Goal: Transaction & Acquisition: Purchase product/service

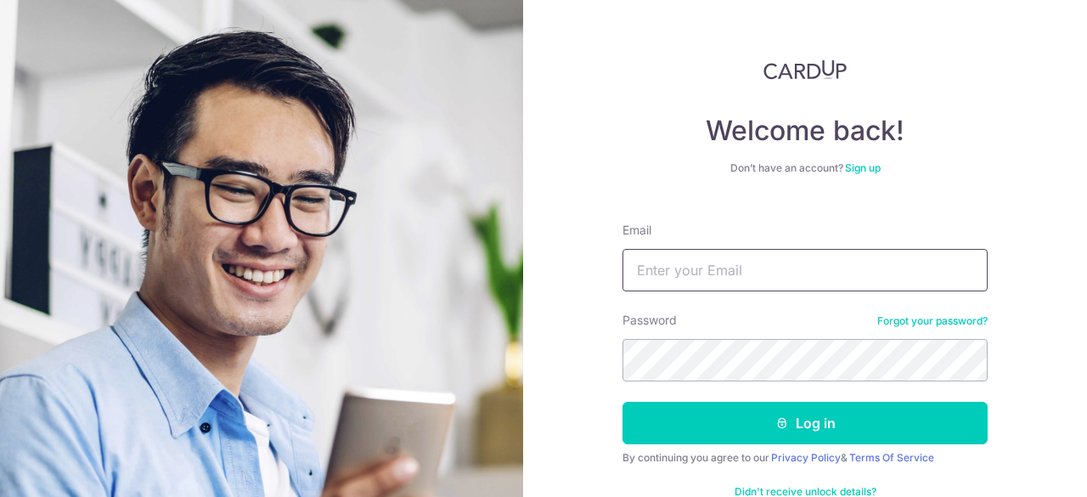
click at [695, 284] on input "Email" at bounding box center [804, 270] width 365 height 42
type input "[EMAIL_ADDRESS][DOMAIN_NAME]"
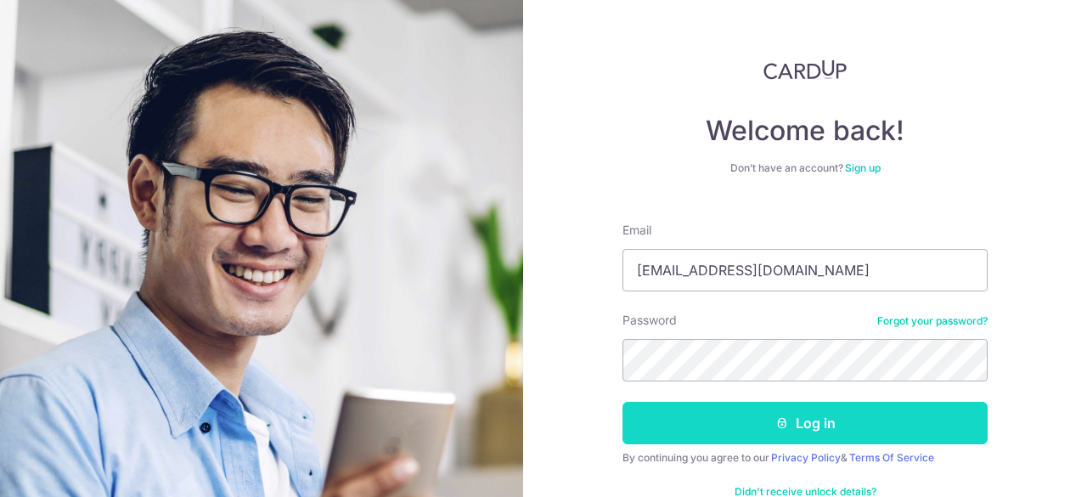
click at [811, 427] on button "Log in" at bounding box center [804, 423] width 365 height 42
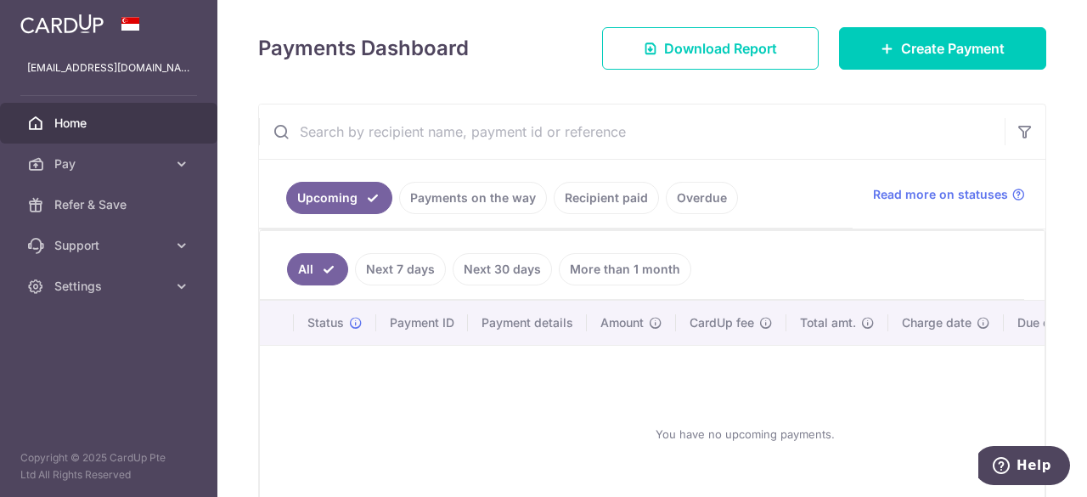
scroll to position [255, 0]
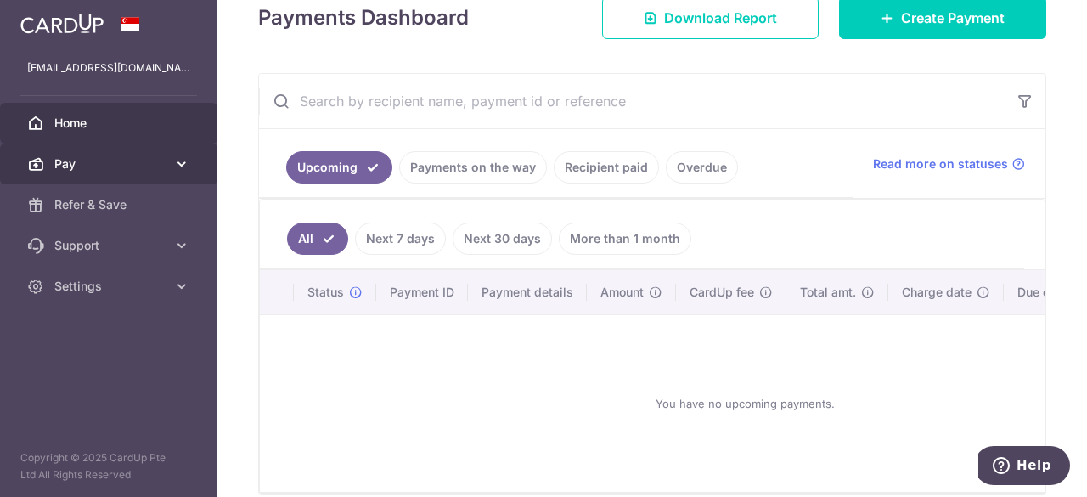
click at [123, 171] on span "Pay" at bounding box center [110, 163] width 112 height 17
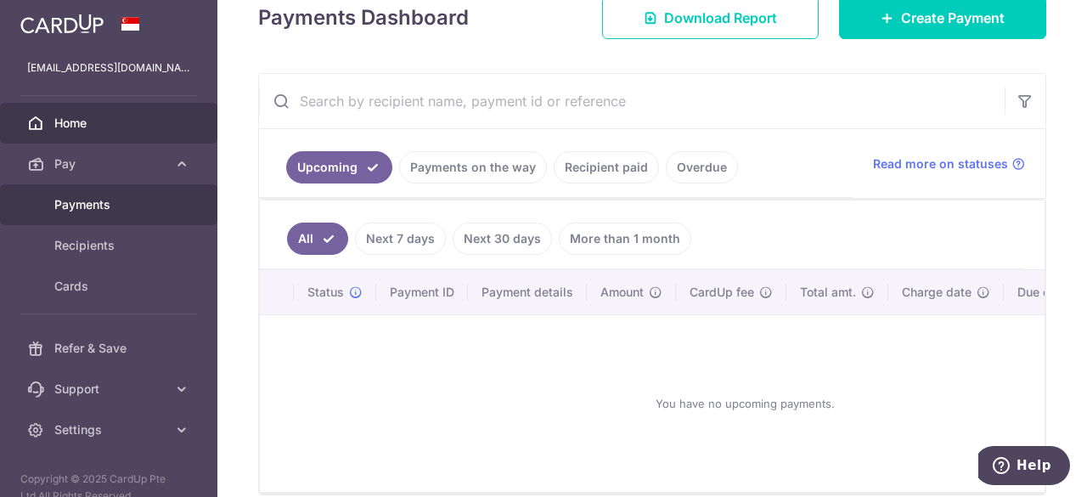
click at [103, 211] on span "Payments" at bounding box center [110, 204] width 112 height 17
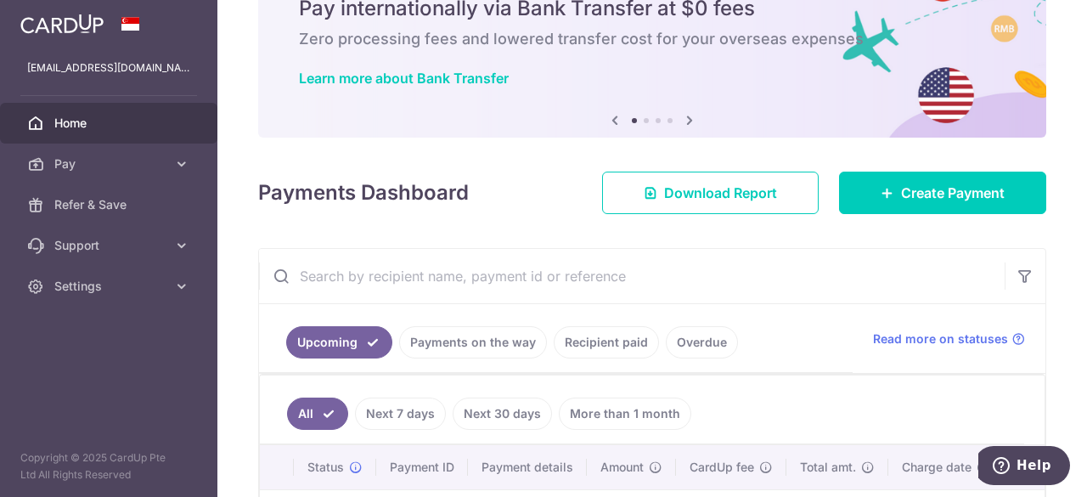
scroll to position [170, 0]
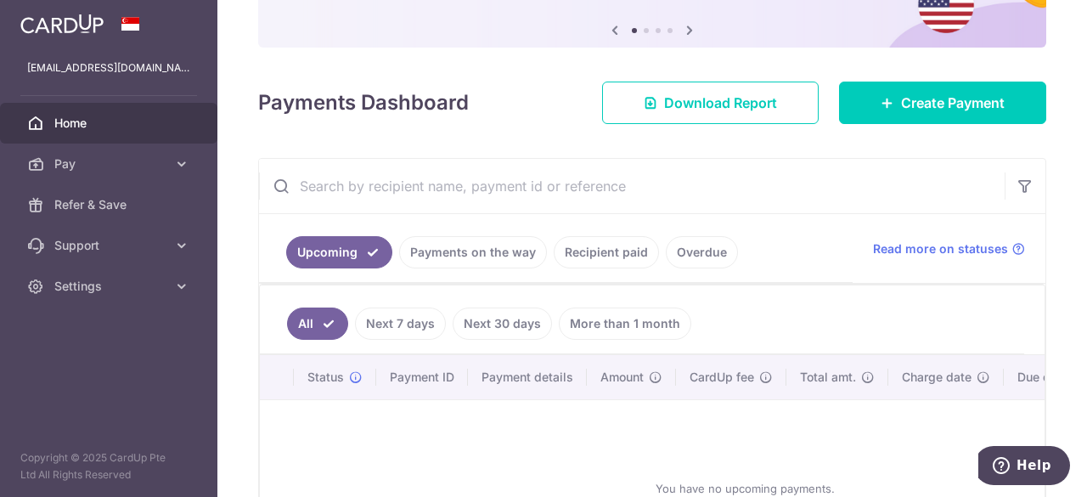
click at [585, 251] on link "Recipient paid" at bounding box center [606, 252] width 105 height 32
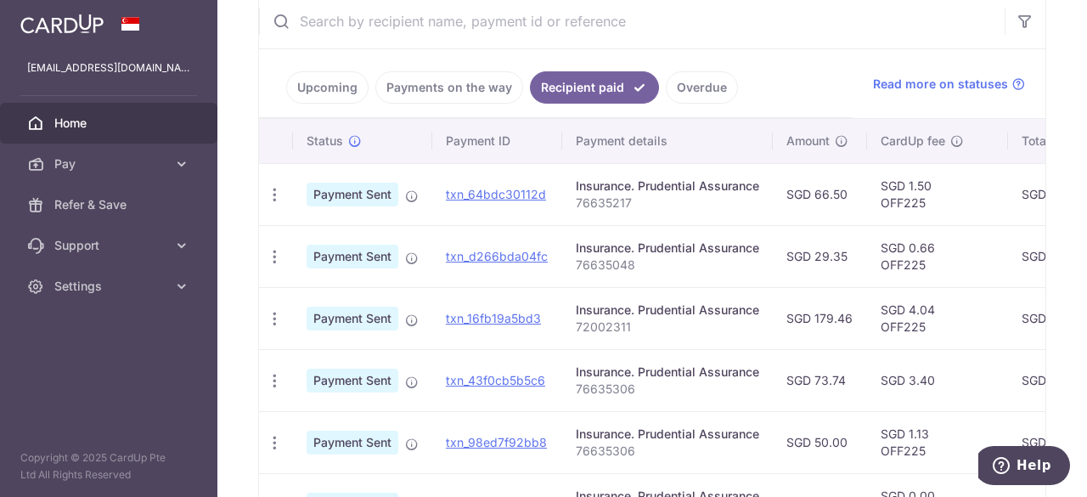
scroll to position [340, 0]
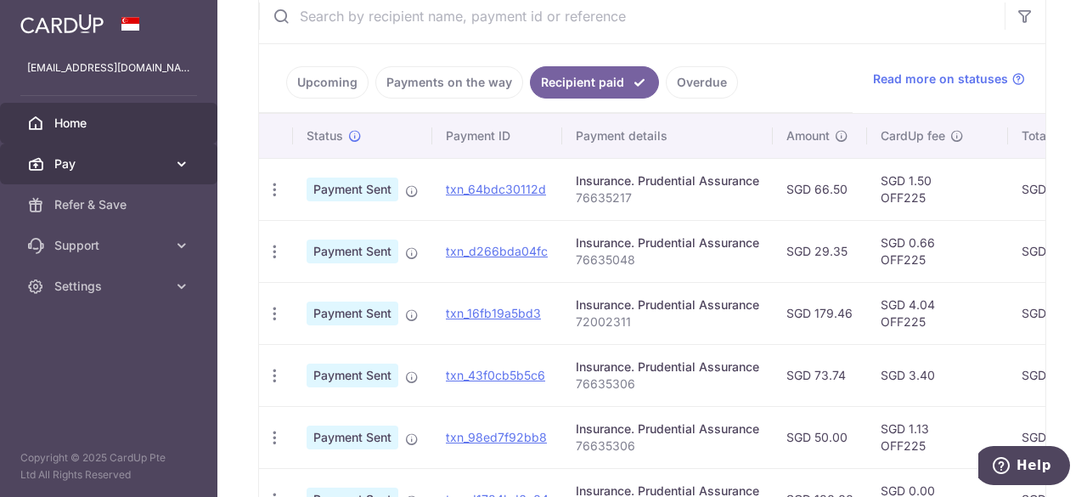
click at [131, 167] on span "Pay" at bounding box center [110, 163] width 112 height 17
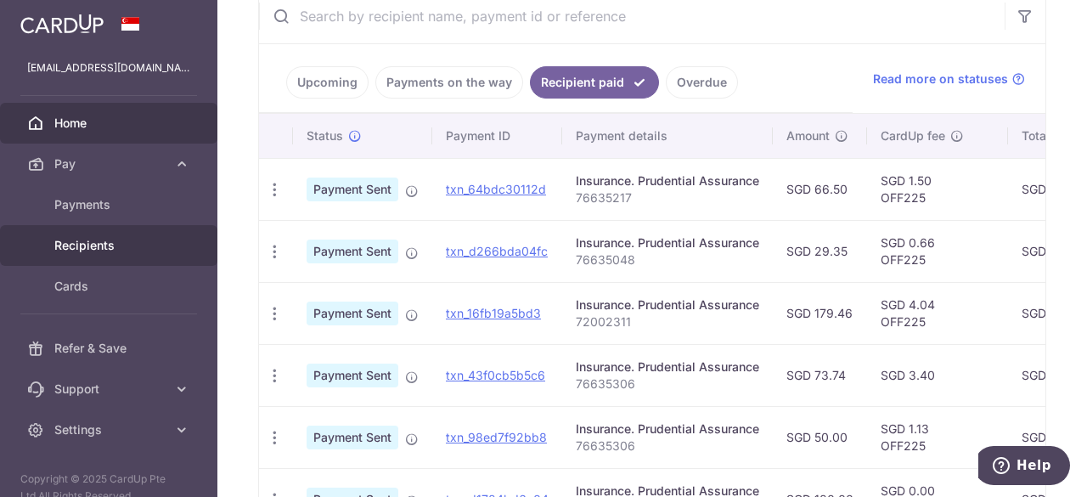
click at [114, 249] on span "Recipients" at bounding box center [110, 245] width 112 height 17
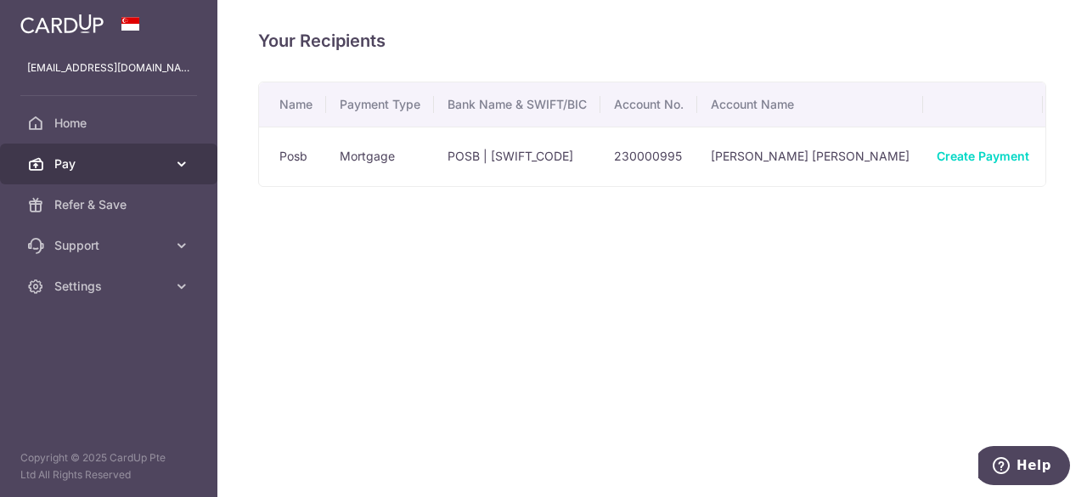
click at [128, 160] on span "Pay" at bounding box center [110, 163] width 112 height 17
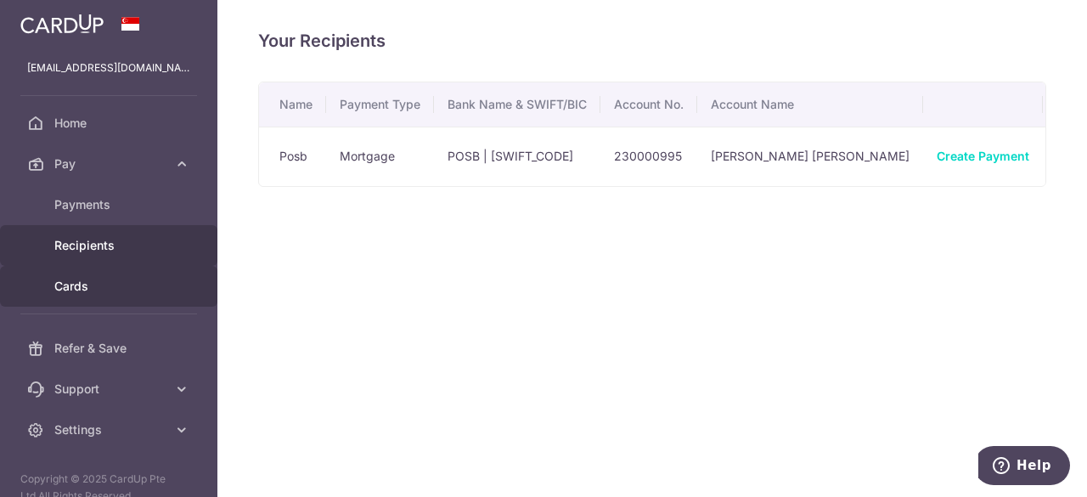
click at [96, 287] on span "Cards" at bounding box center [110, 286] width 112 height 17
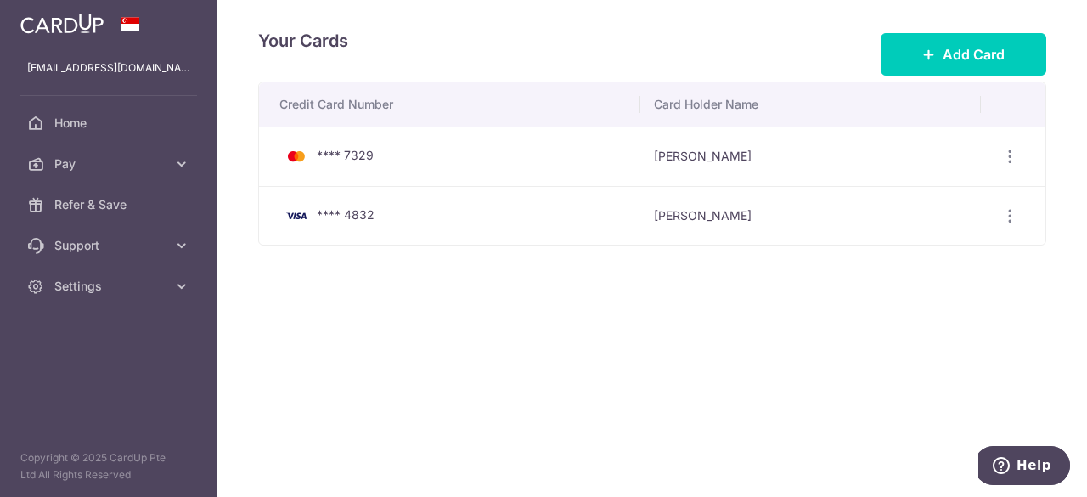
click at [503, 143] on td "**** 7329" at bounding box center [449, 155] width 381 height 59
click at [1000, 148] on div "View/Edit Delete" at bounding box center [1009, 156] width 31 height 31
drag, startPoint x: 661, startPoint y: 359, endPoint x: 552, endPoint y: 337, distance: 110.9
click at [641, 352] on div "Your Cards Add Card Credit Card Number Card Holder Name **** 7329 Wai Kwong Leo…" at bounding box center [651, 248] width 869 height 497
click at [124, 160] on span "Pay" at bounding box center [110, 163] width 112 height 17
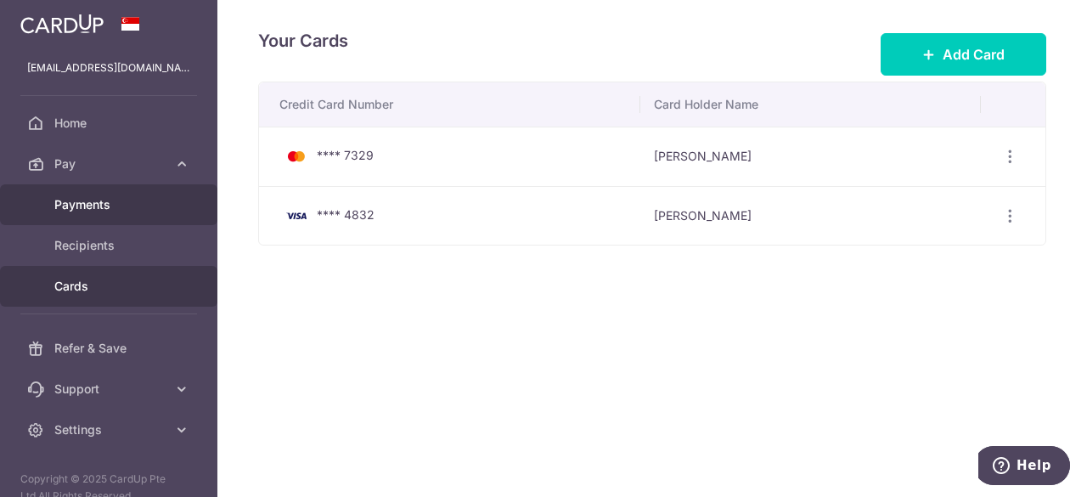
click at [107, 202] on span "Payments" at bounding box center [110, 204] width 112 height 17
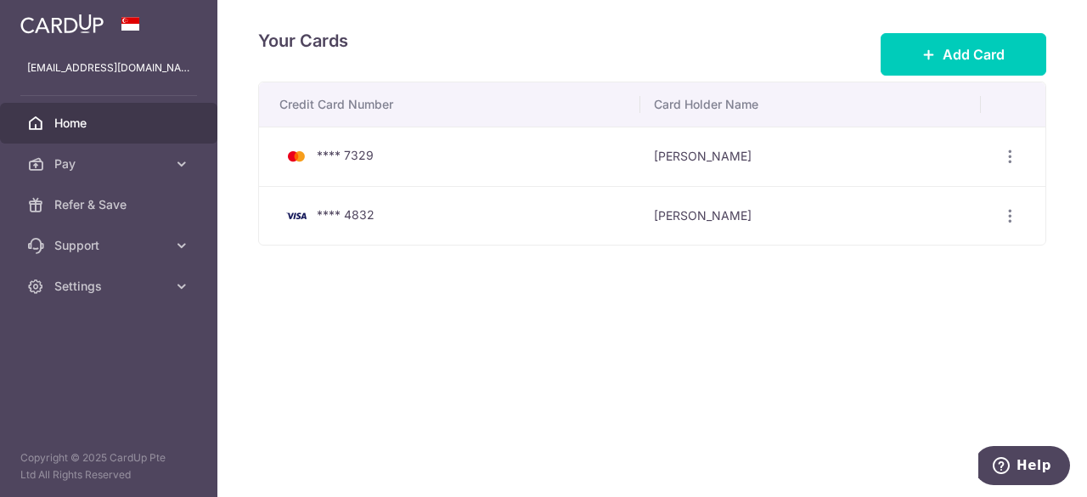
click at [112, 119] on span "Home" at bounding box center [110, 123] width 112 height 17
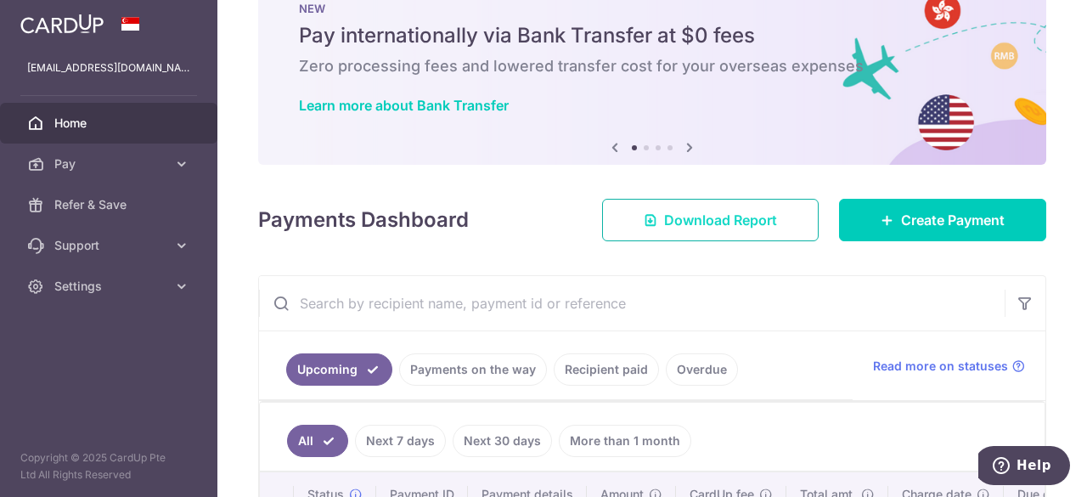
scroll to position [170, 0]
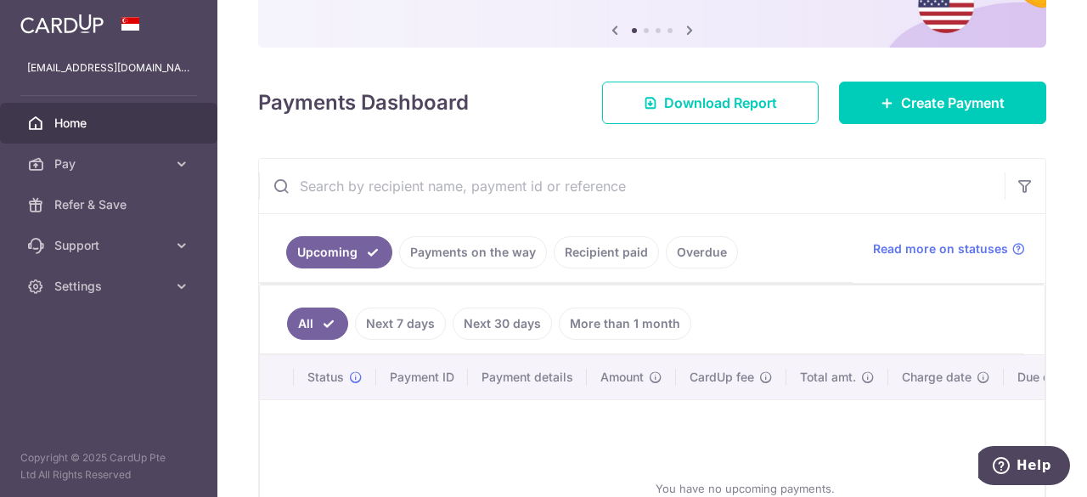
click at [467, 248] on link "Payments on the way" at bounding box center [473, 252] width 148 height 32
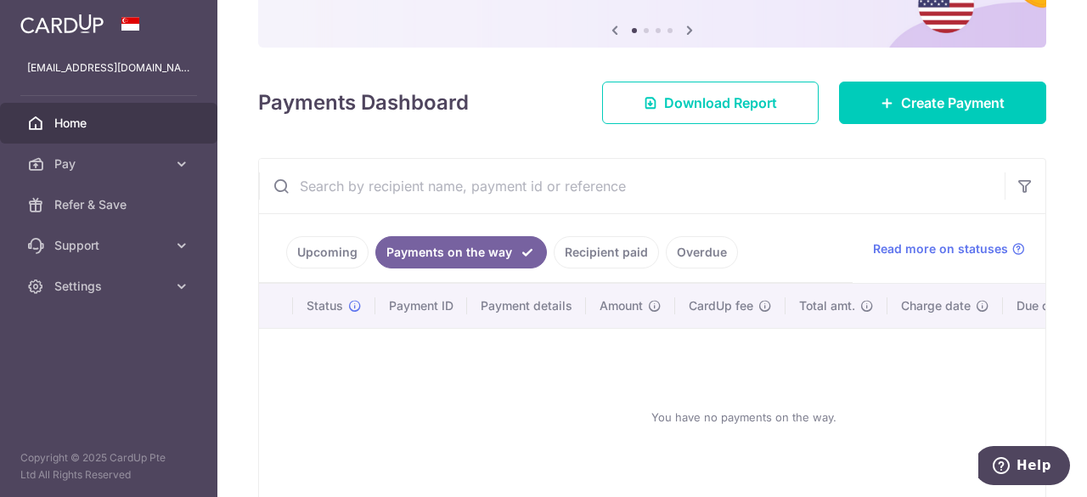
click at [590, 248] on link "Recipient paid" at bounding box center [606, 252] width 105 height 32
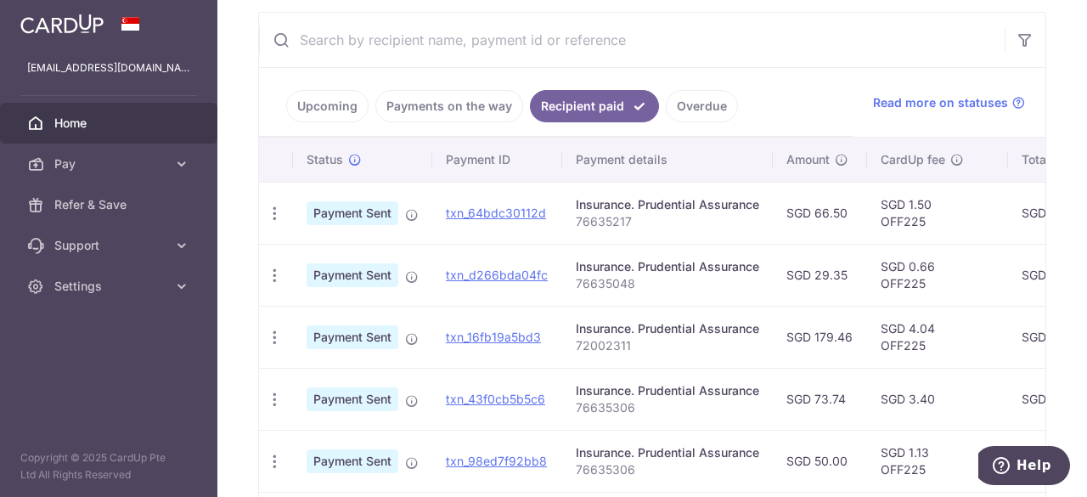
scroll to position [340, 0]
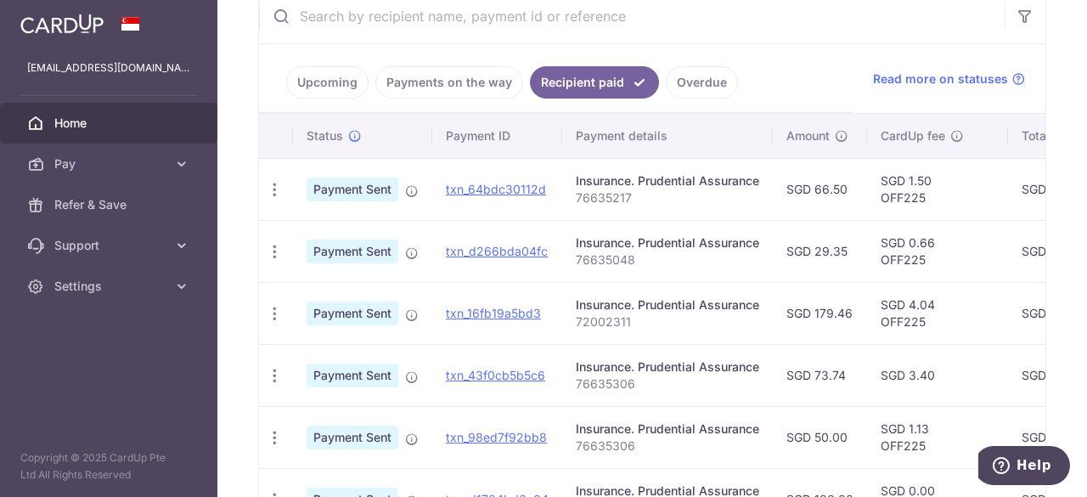
drag, startPoint x: 1043, startPoint y: 359, endPoint x: 1080, endPoint y: 357, distance: 37.4
click at [1080, 357] on div "× Pause Schedule Pause all future payments in this series Pause just this one p…" at bounding box center [651, 248] width 869 height 497
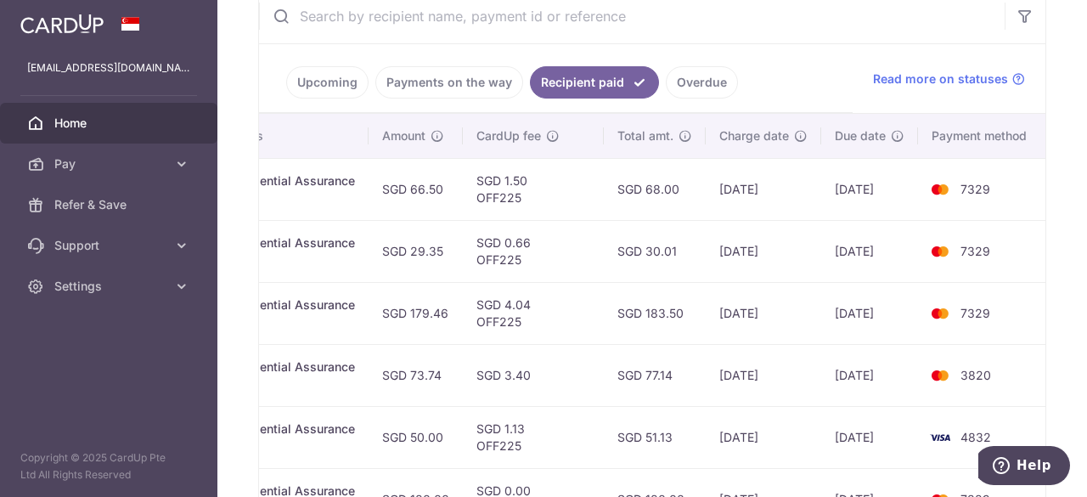
drag, startPoint x: 977, startPoint y: 340, endPoint x: 1086, endPoint y: 340, distance: 108.7
click at [1086, 340] on div "× Pause Schedule Pause all future payments in this series Pause just this one p…" at bounding box center [651, 248] width 869 height 497
click at [837, 322] on td "12/09/2025" at bounding box center [869, 313] width 97 height 62
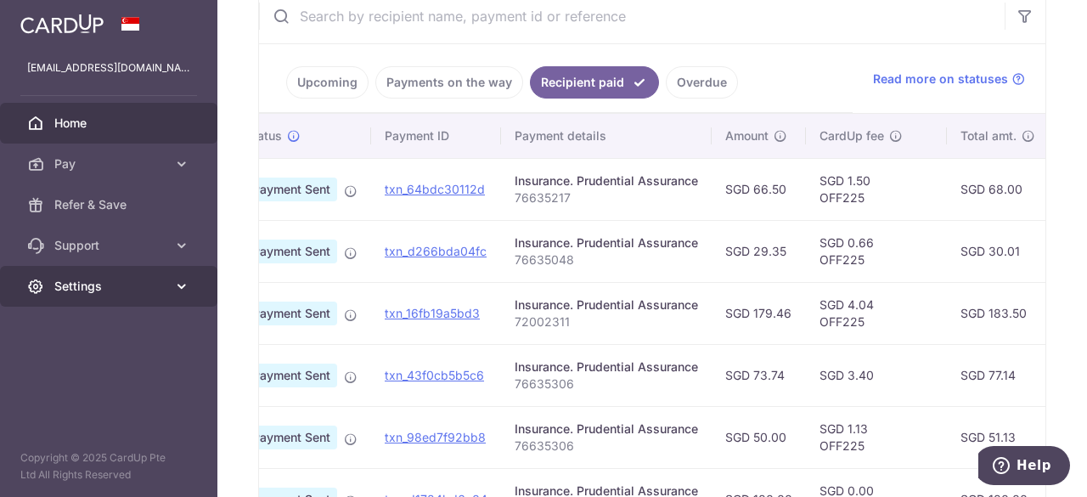
scroll to position [0, 0]
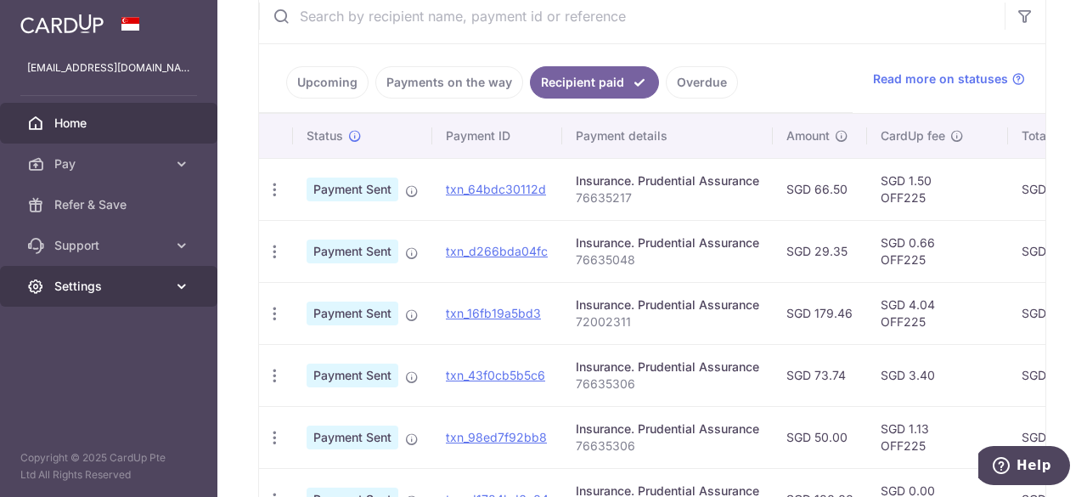
drag, startPoint x: 762, startPoint y: 325, endPoint x: 110, endPoint y: 295, distance: 651.9
click at [70, 305] on main "lwaikwon@gmail.com Home Pay Payments Recipients Cards Refer & Save Support FAQ …" at bounding box center [543, 248] width 1087 height 497
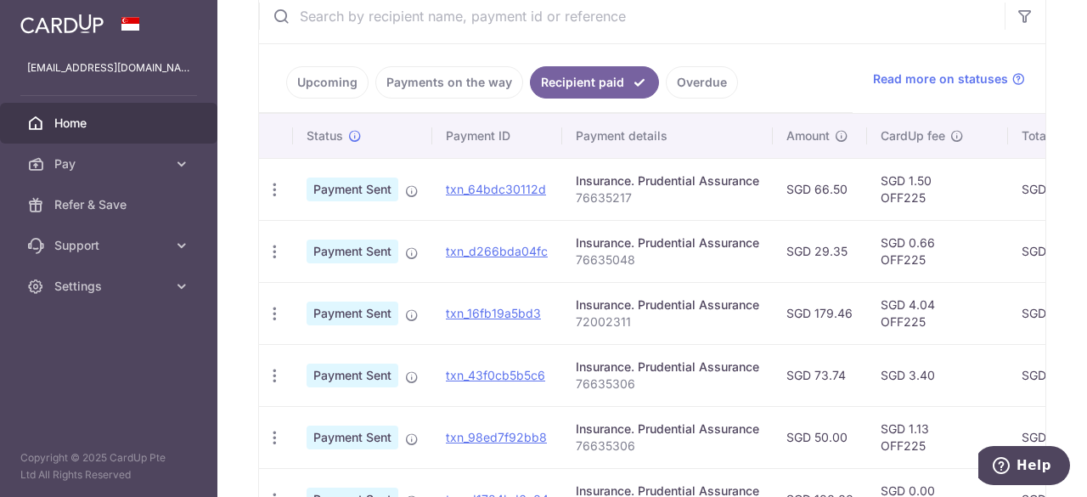
drag, startPoint x: 898, startPoint y: 357, endPoint x: 870, endPoint y: 378, distance: 34.6
click at [897, 357] on td "SGD 3.40" at bounding box center [937, 375] width 141 height 62
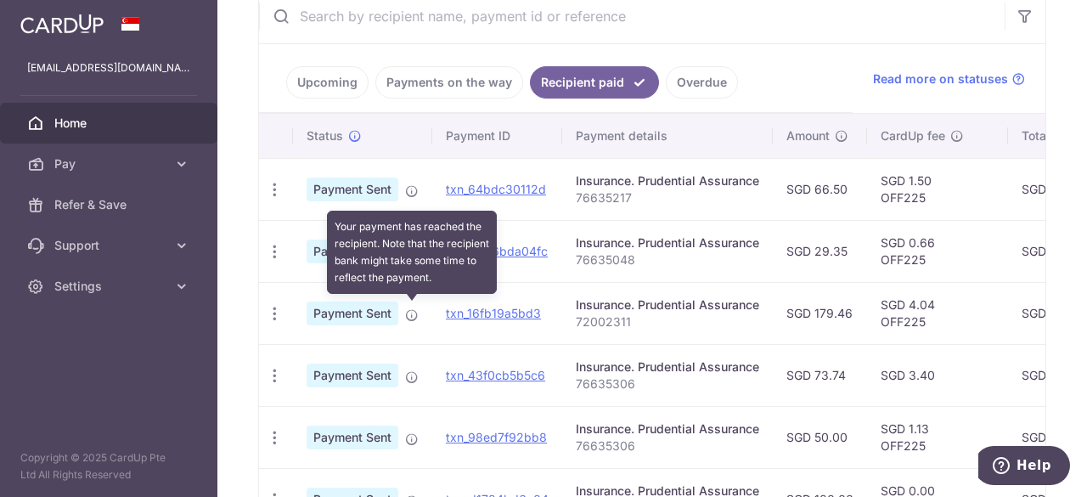
click at [408, 309] on icon at bounding box center [412, 315] width 14 height 14
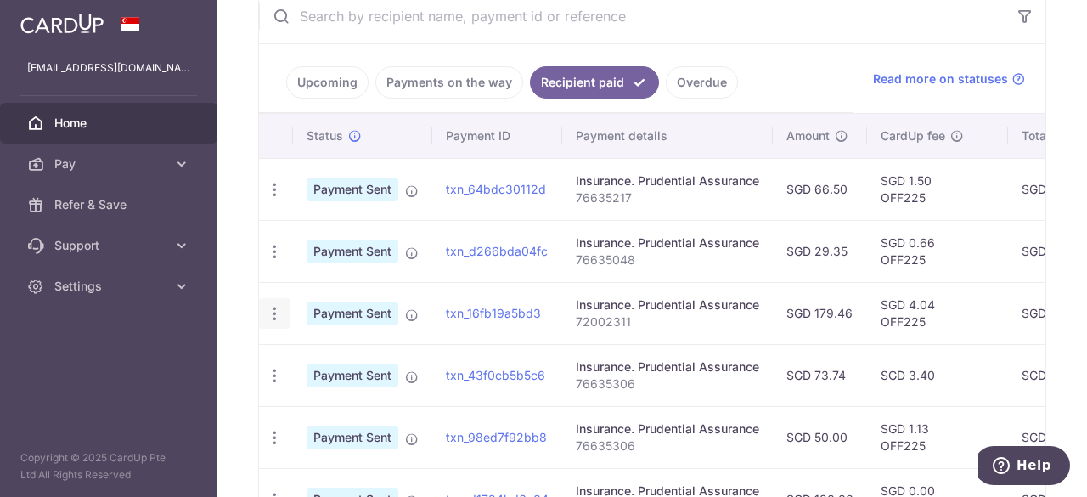
click at [268, 312] on icon "button" at bounding box center [275, 314] width 18 height 18
click at [510, 293] on td "txn_16fb19a5bd3" at bounding box center [497, 313] width 130 height 62
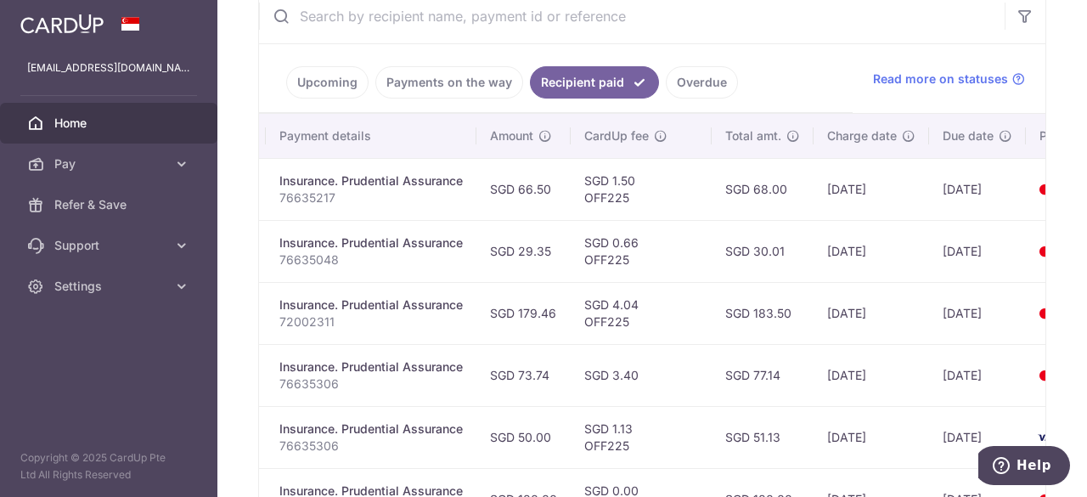
scroll to position [0, 404]
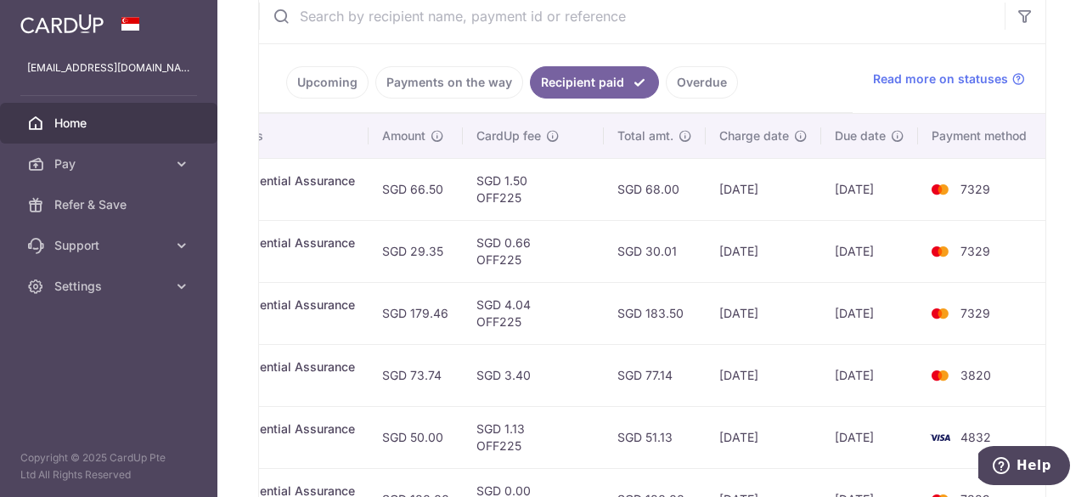
drag, startPoint x: 998, startPoint y: 329, endPoint x: 1086, endPoint y: 347, distance: 89.4
click at [1086, 347] on div "× Pause Schedule Pause all future payments in this series Pause just this one p…" at bounding box center [651, 248] width 869 height 497
click at [717, 256] on td "15/09/2025" at bounding box center [763, 251] width 115 height 62
drag, startPoint x: 692, startPoint y: 86, endPoint x: 573, endPoint y: 67, distance: 120.3
click at [689, 86] on link "Overdue" at bounding box center [702, 82] width 72 height 32
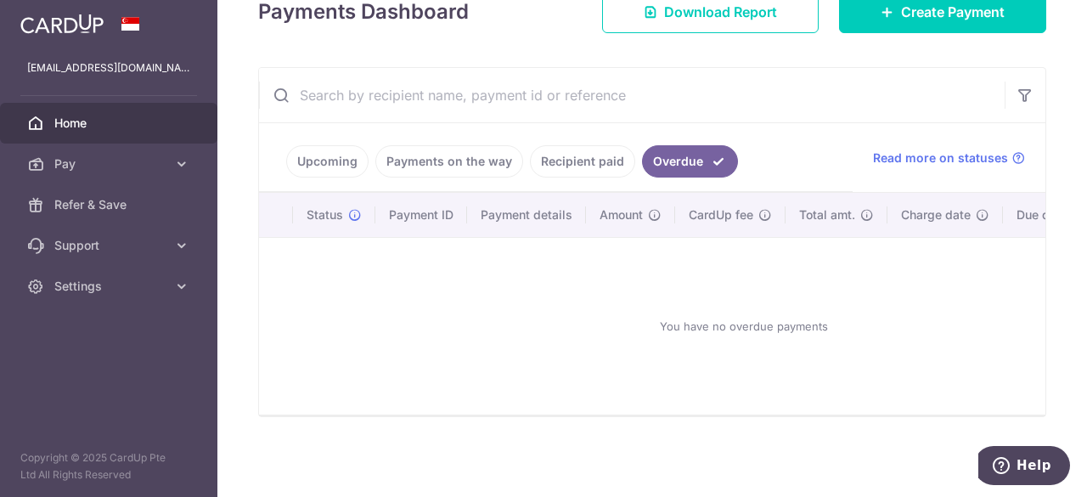
click at [605, 152] on link "Recipient paid" at bounding box center [582, 161] width 105 height 32
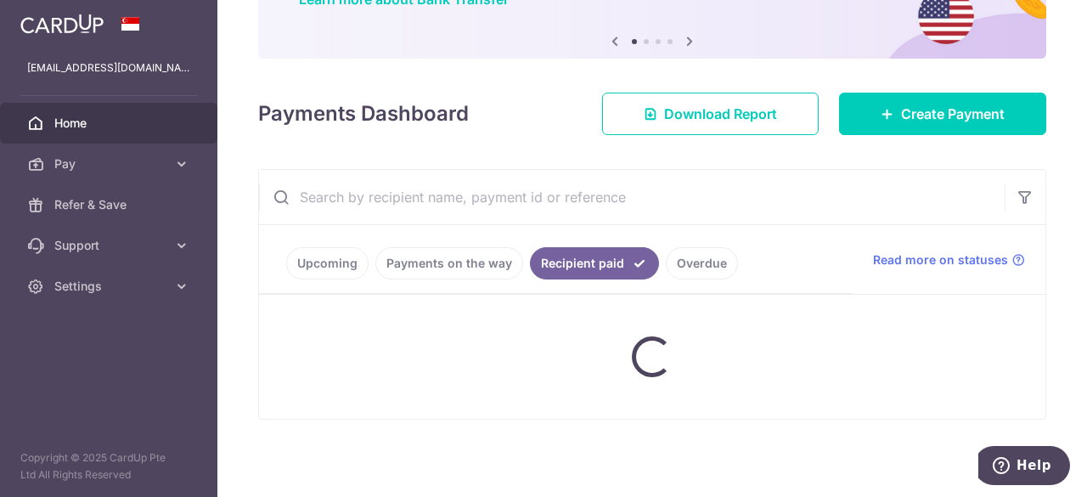
scroll to position [340, 0]
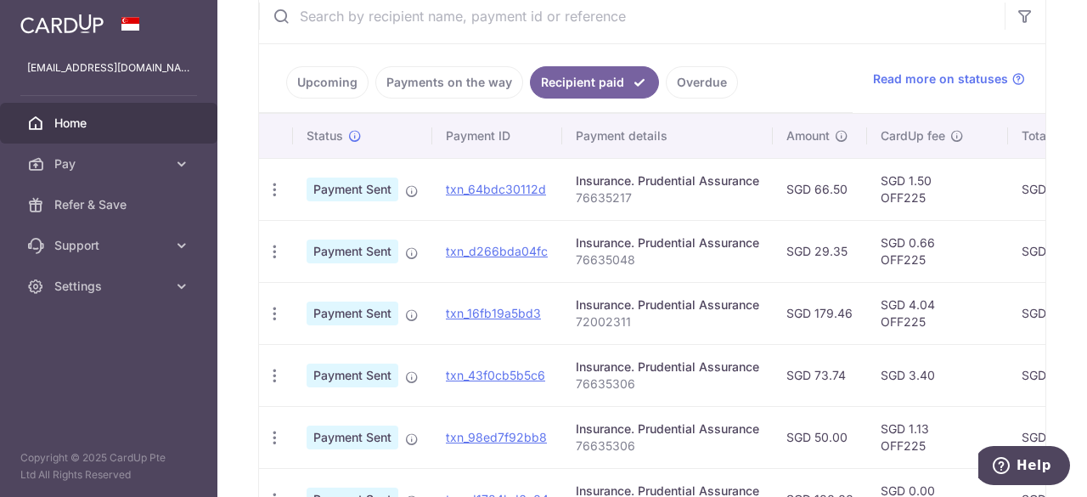
click at [602, 317] on p "72002311" at bounding box center [667, 321] width 183 height 17
copy p "72002311"
click at [151, 172] on link "Pay" at bounding box center [108, 163] width 217 height 41
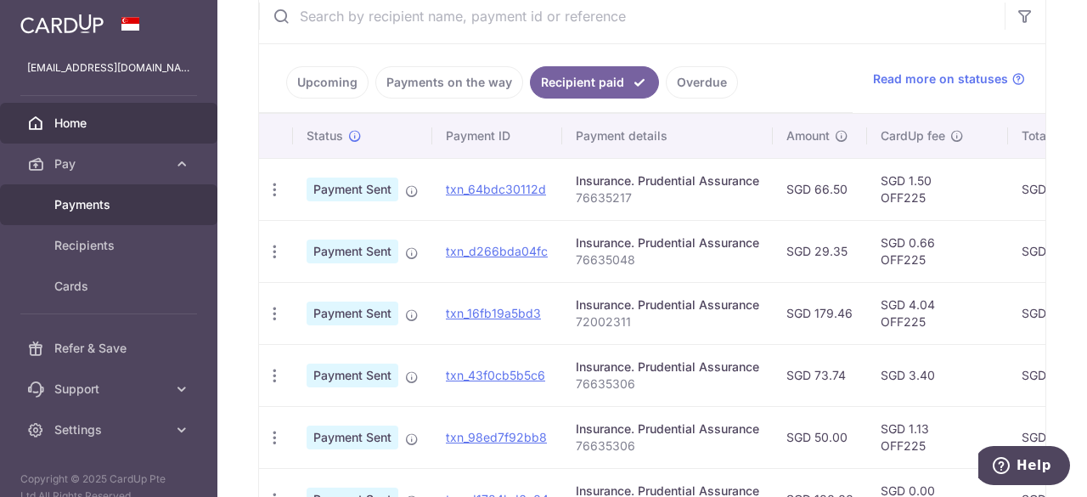
click at [126, 210] on span "Payments" at bounding box center [110, 204] width 112 height 17
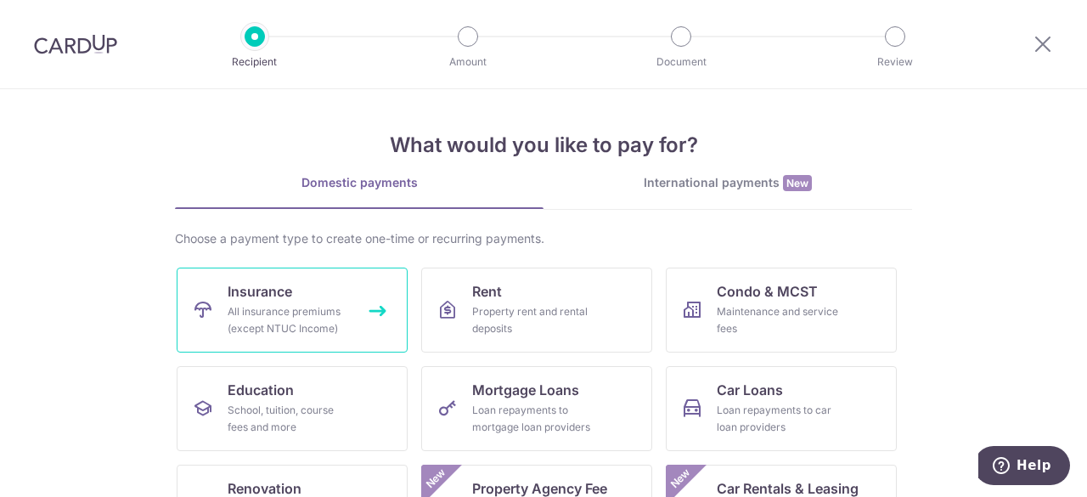
click at [297, 308] on div "All insurance premiums (except NTUC Income)" at bounding box center [289, 320] width 122 height 34
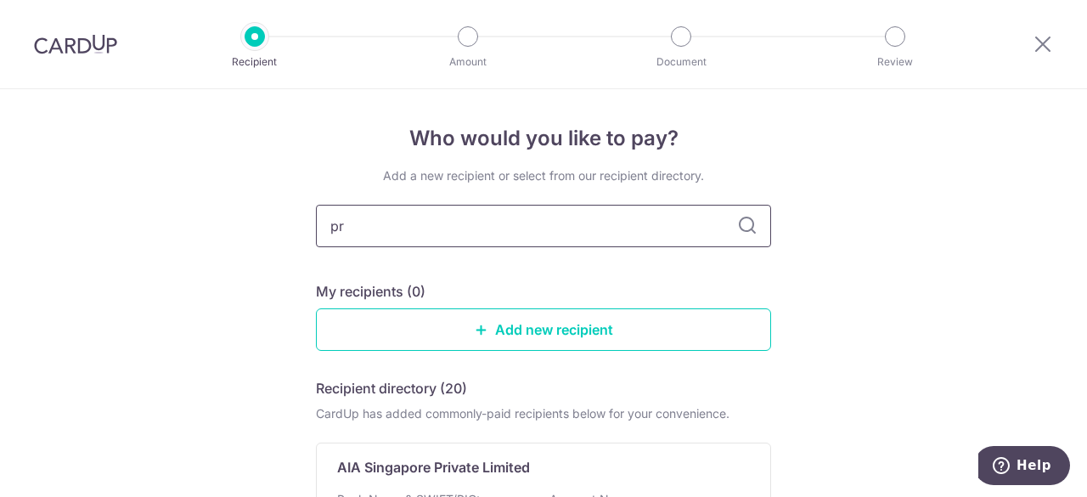
type input "pru"
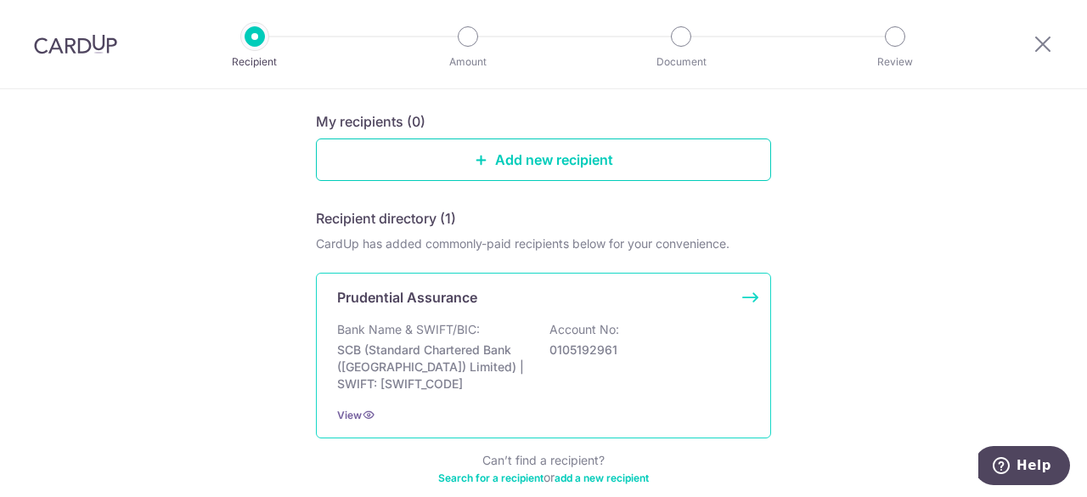
click at [465, 325] on p "Bank Name & SWIFT/BIC:" at bounding box center [408, 329] width 143 height 17
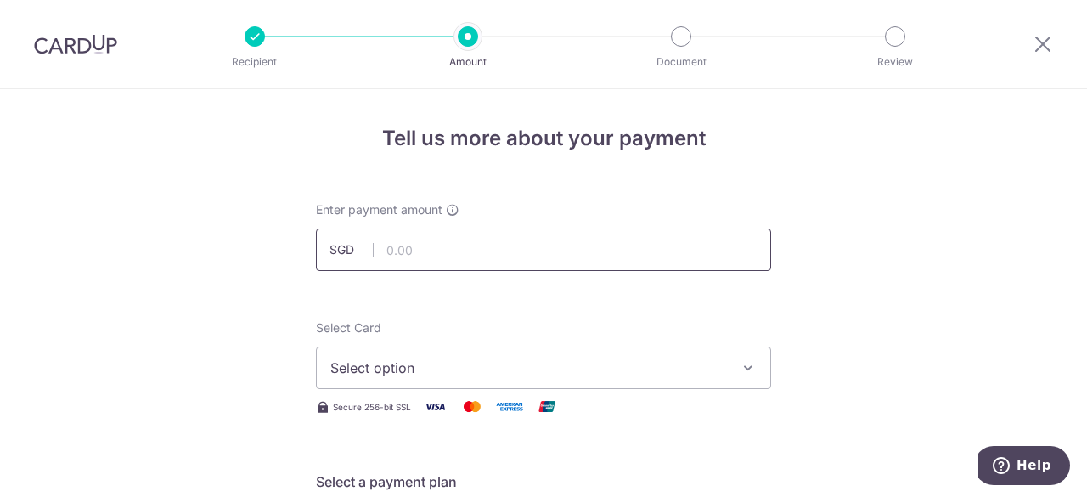
click at [442, 250] on input "text" at bounding box center [543, 249] width 455 height 42
type input "179.46"
click at [520, 364] on span "Select option" at bounding box center [528, 367] width 396 height 20
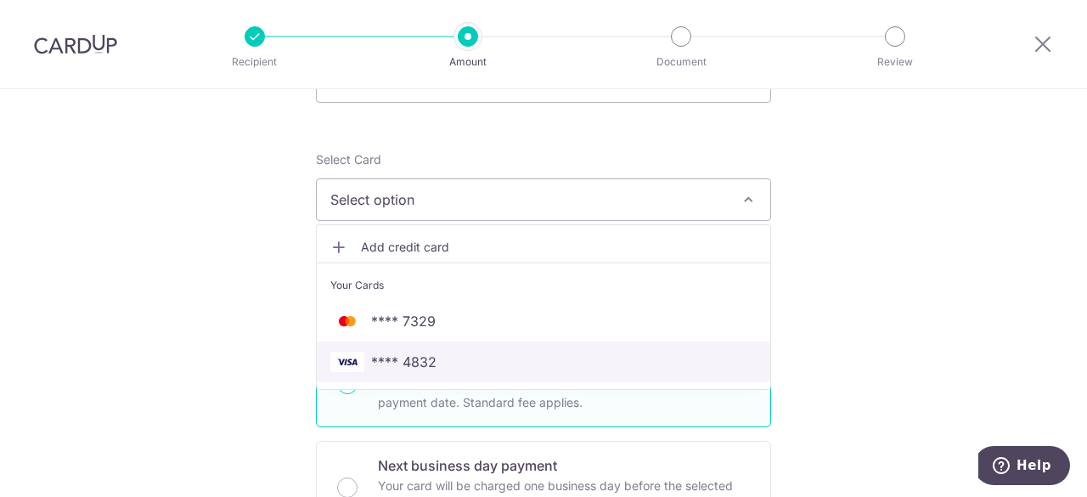
scroll to position [170, 0]
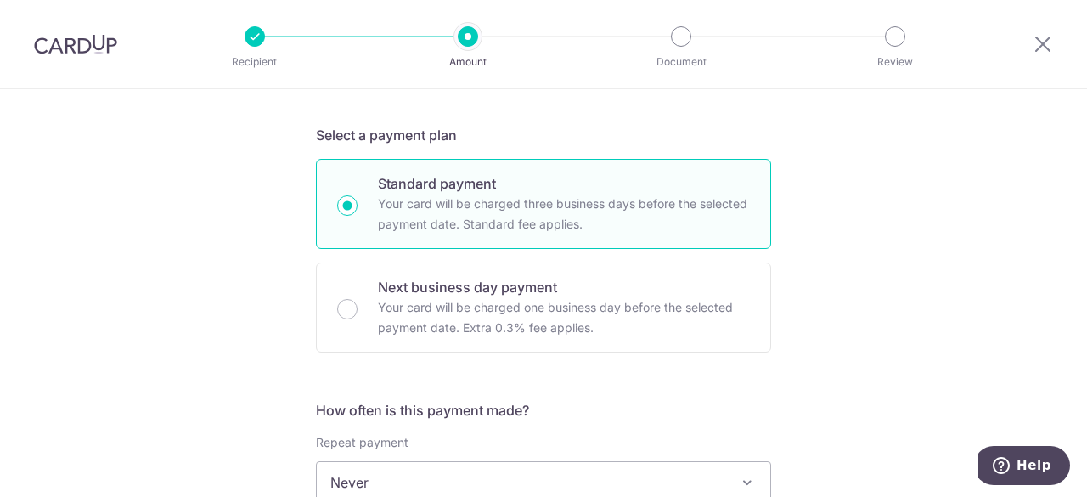
scroll to position [255, 0]
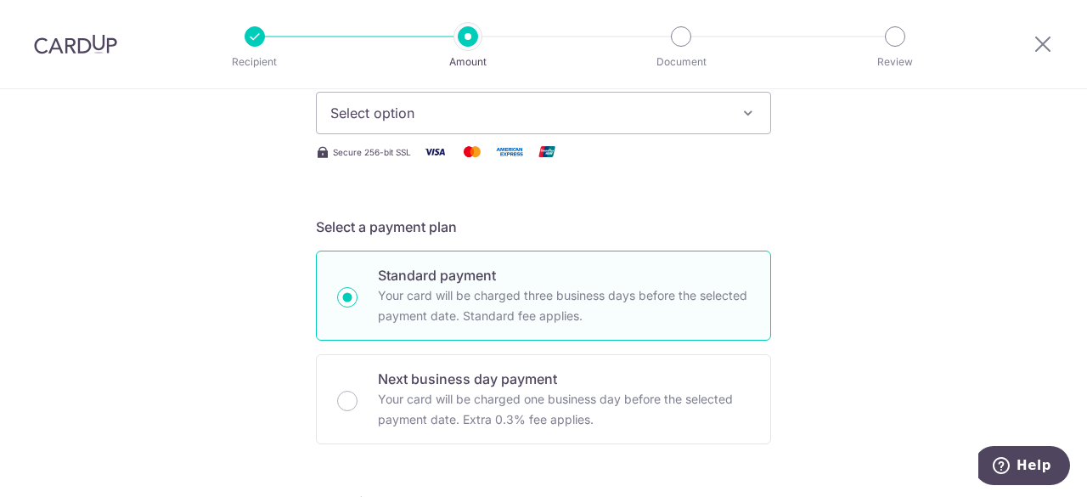
click at [450, 132] on button "Select option" at bounding box center [543, 113] width 455 height 42
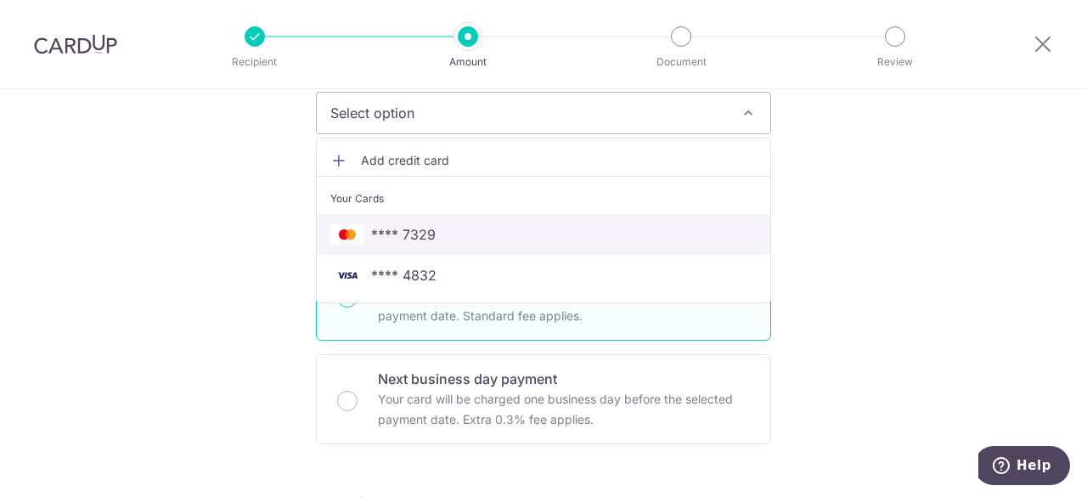
click at [402, 243] on span "**** 7329" at bounding box center [403, 234] width 65 height 20
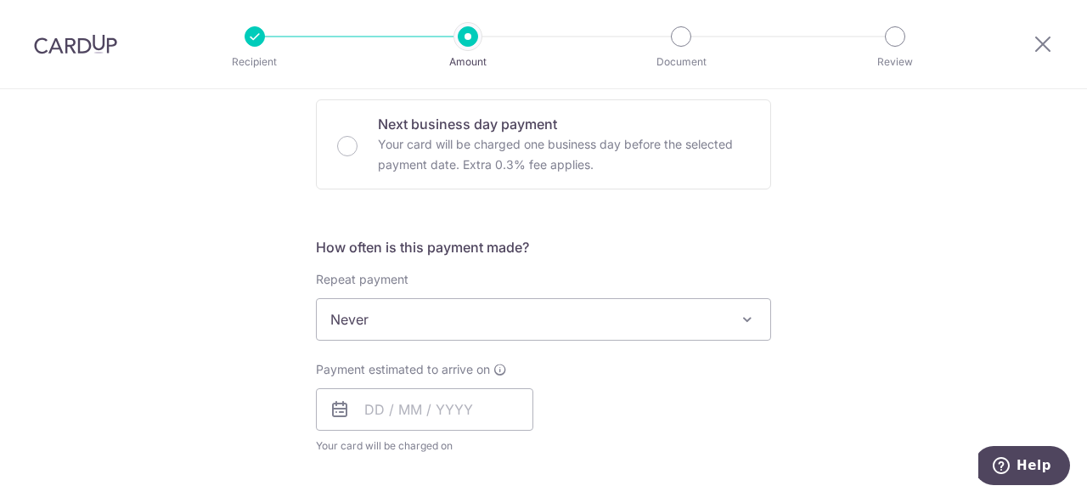
scroll to position [594, 0]
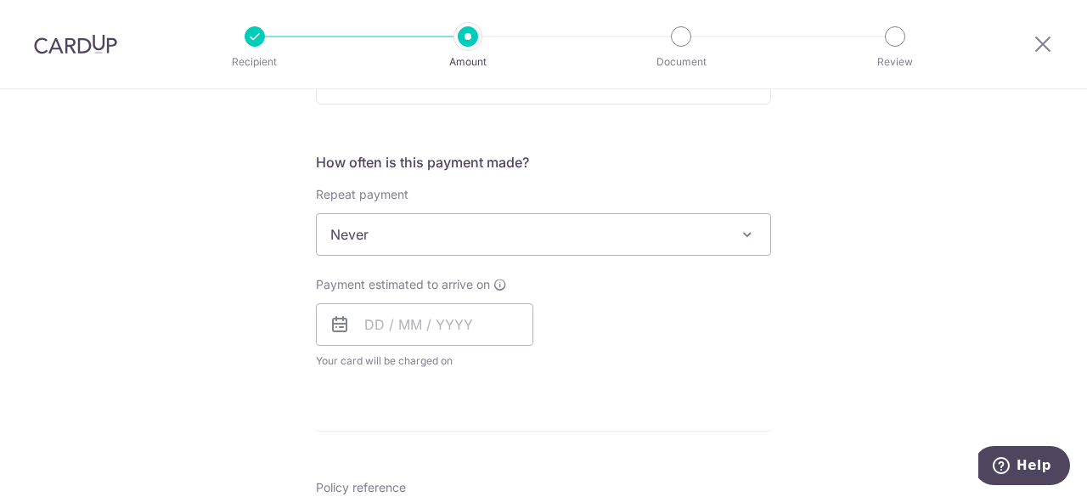
click at [433, 235] on span "Never" at bounding box center [543, 234] width 453 height 41
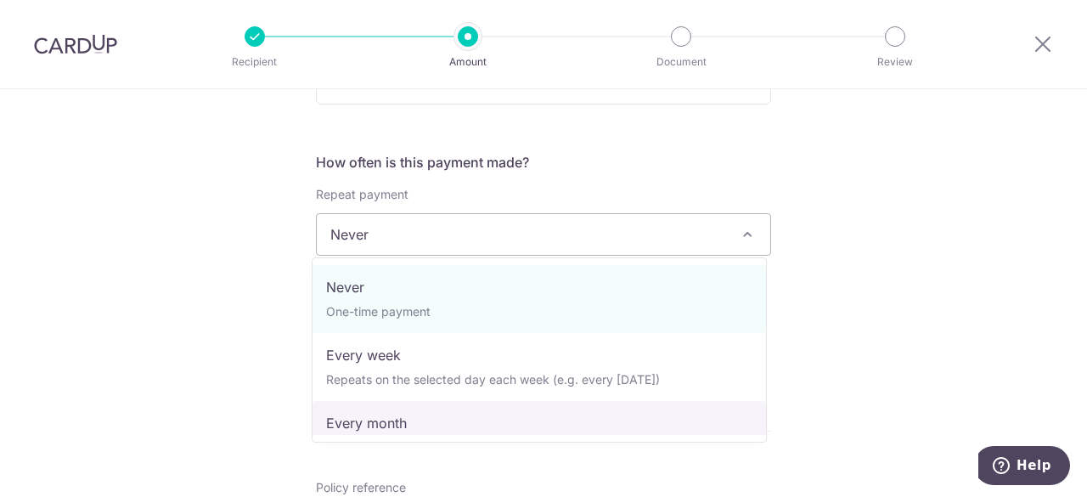
select select "3"
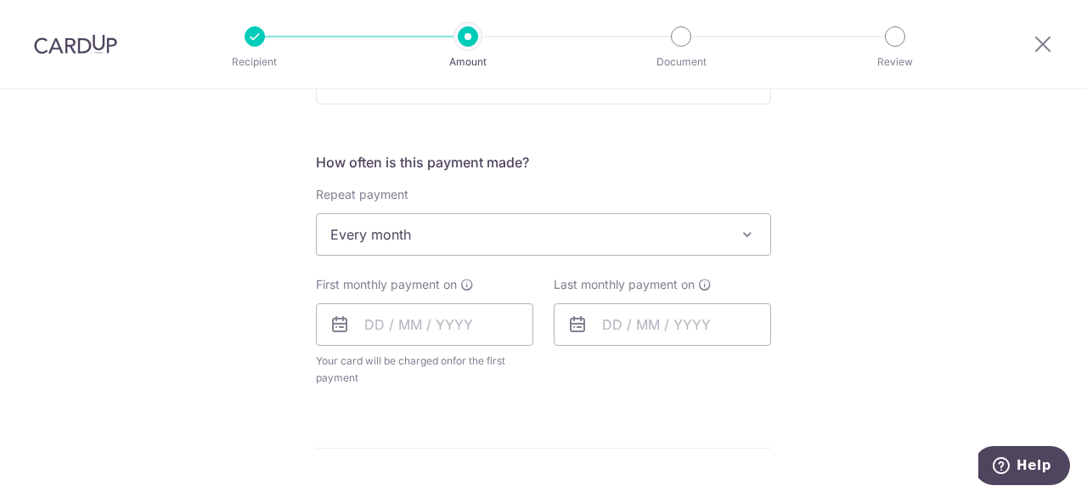
scroll to position [509, 0]
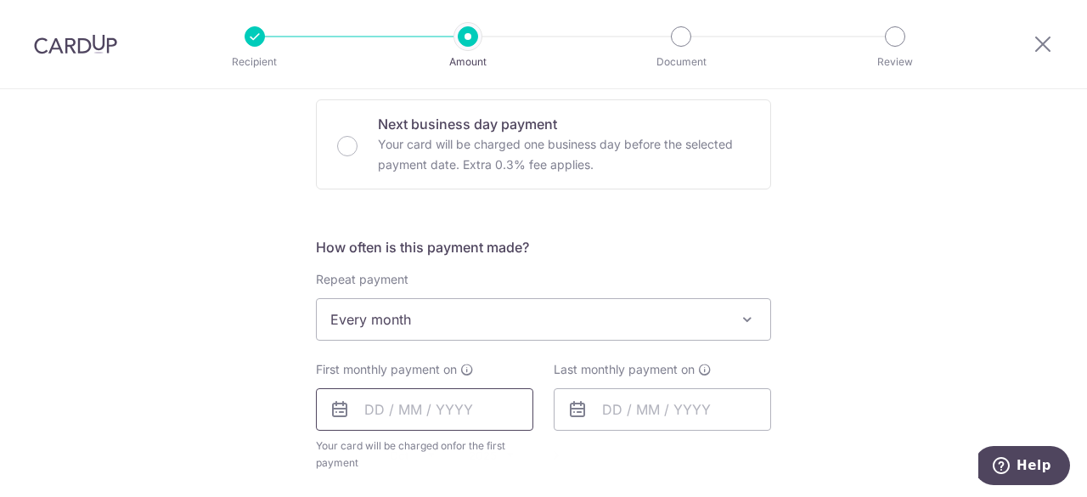
click at [375, 415] on input "text" at bounding box center [424, 409] width 217 height 42
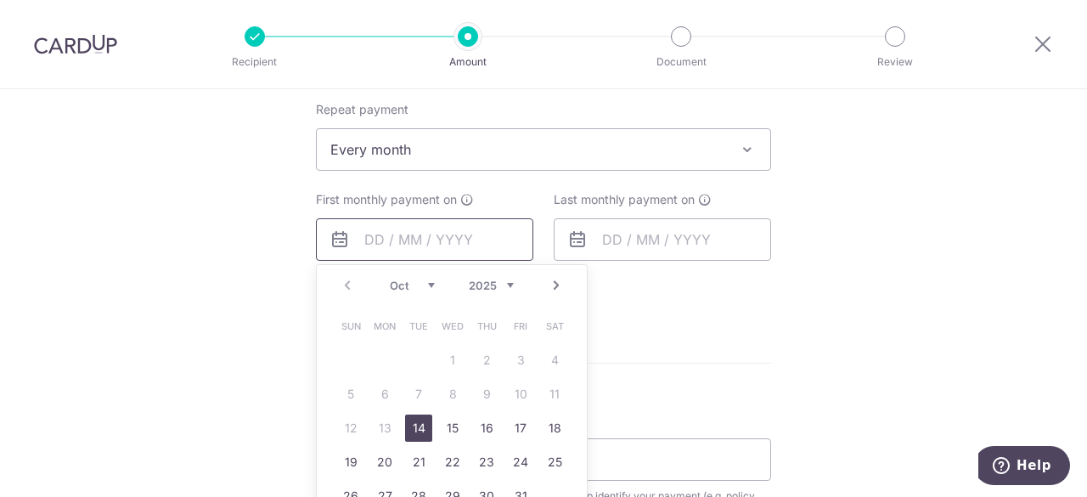
scroll to position [764, 0]
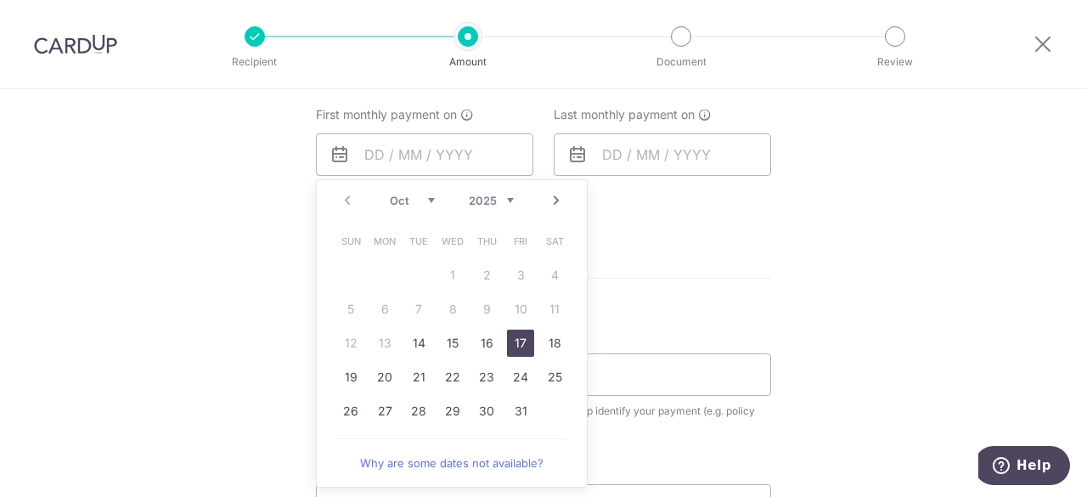
click at [515, 340] on link "17" at bounding box center [520, 342] width 27 height 27
type input "[DATE]"
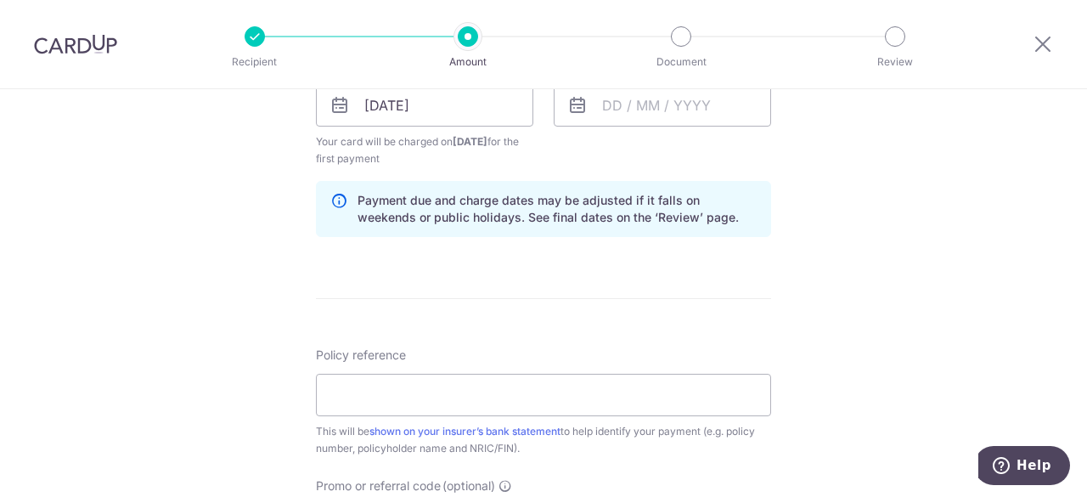
scroll to position [849, 0]
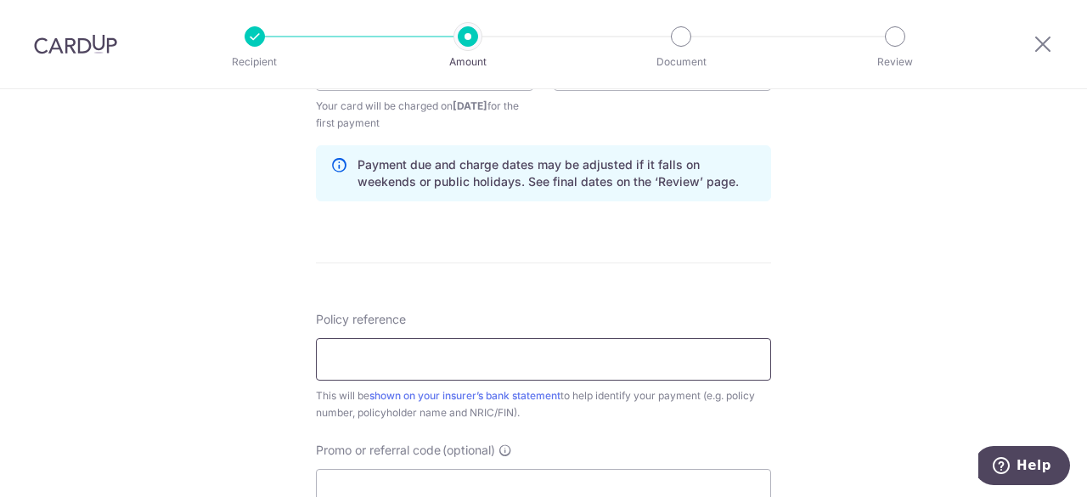
click at [516, 363] on input "Policy reference" at bounding box center [543, 359] width 455 height 42
paste input "72002311"
type input "72002311"
click at [601, 266] on form "Enter payment amount SGD 179.46 179.46 Select Card **** 7329 Add credit card Yo…" at bounding box center [543, 67] width 455 height 1431
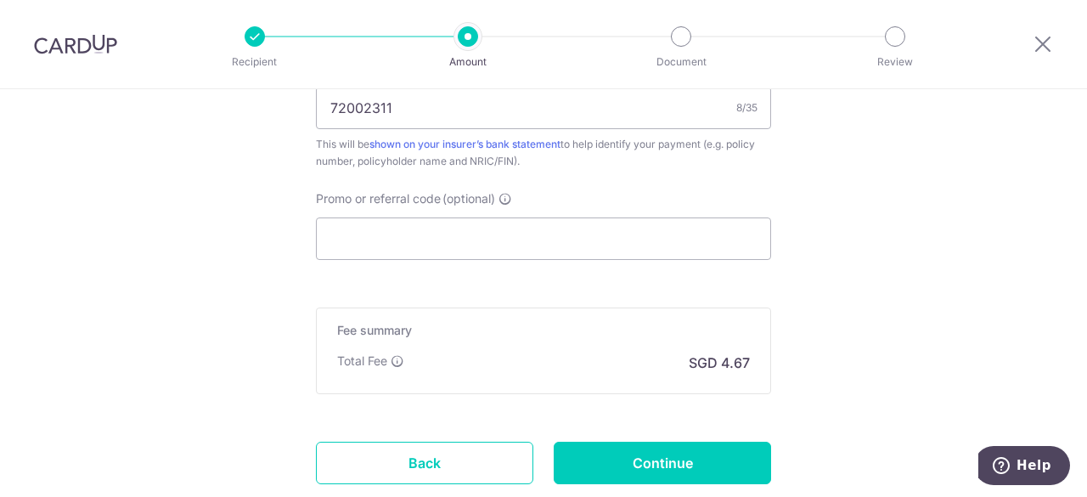
scroll to position [1104, 0]
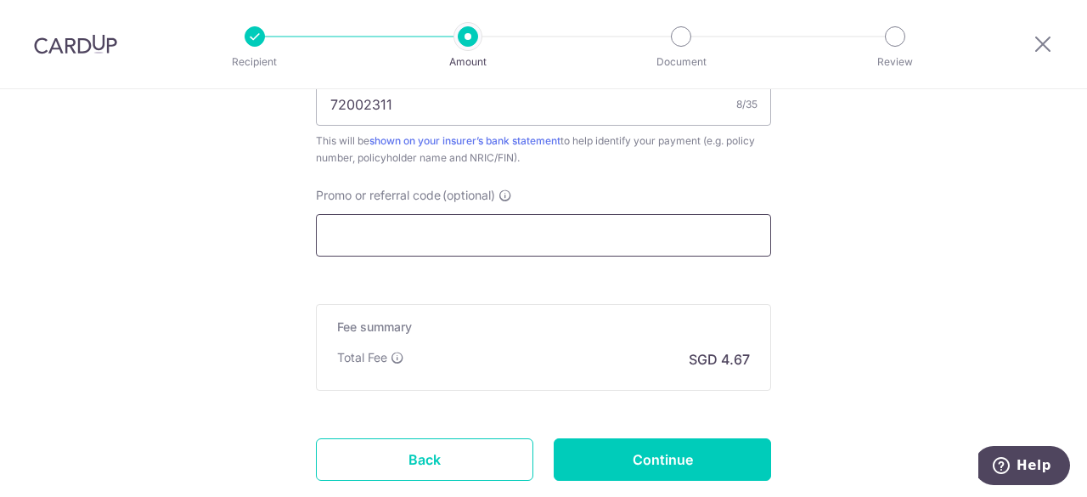
click at [470, 227] on input "Promo or referral code (optional)" at bounding box center [543, 235] width 455 height 42
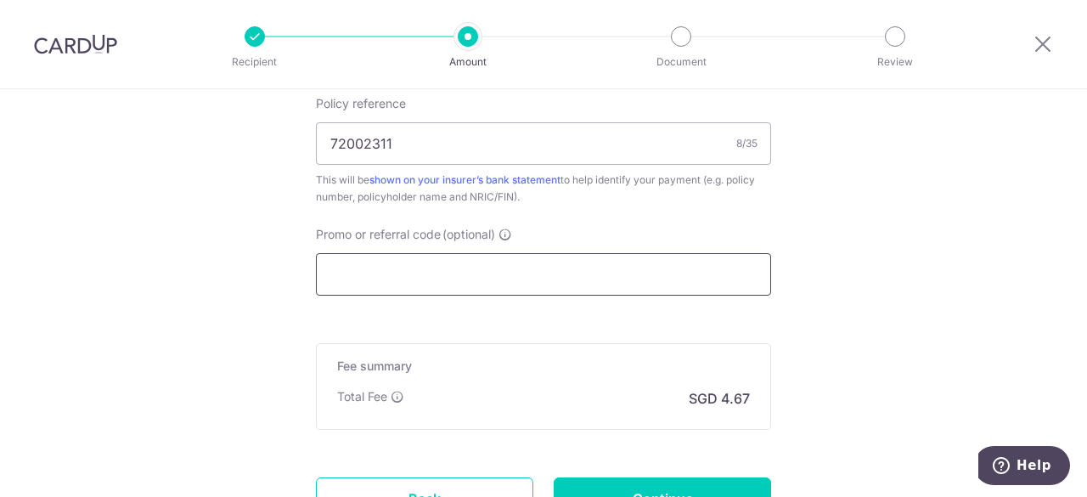
scroll to position [956, 0]
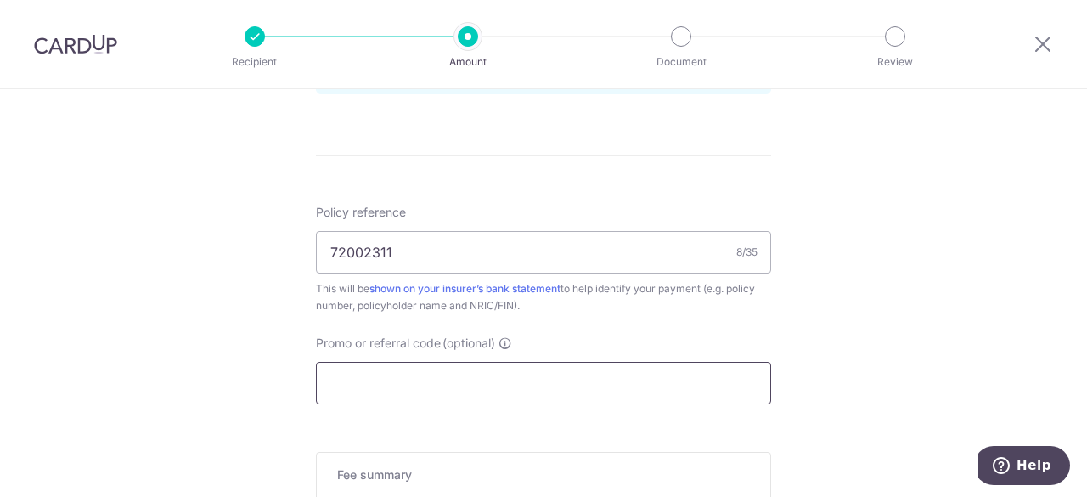
paste input "OFF225"
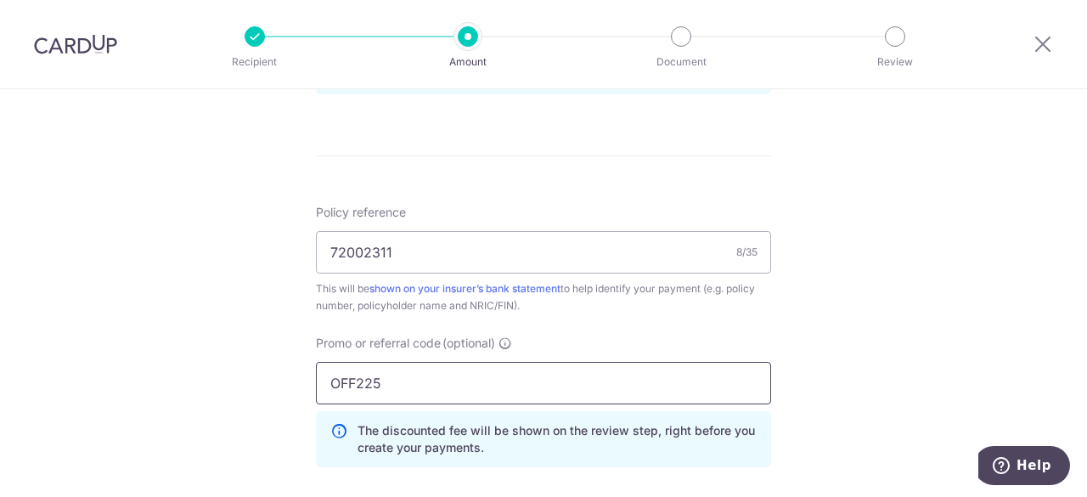
type input "OFF225"
click at [659, 306] on div "This will be shown on your insurer’s bank statement to help identify your payme…" at bounding box center [543, 297] width 455 height 34
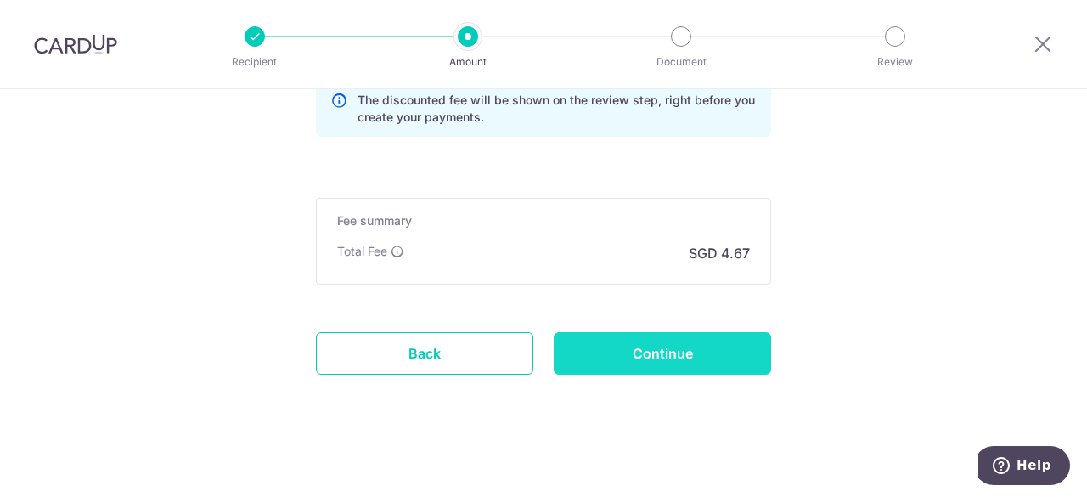
scroll to position [1032, 0]
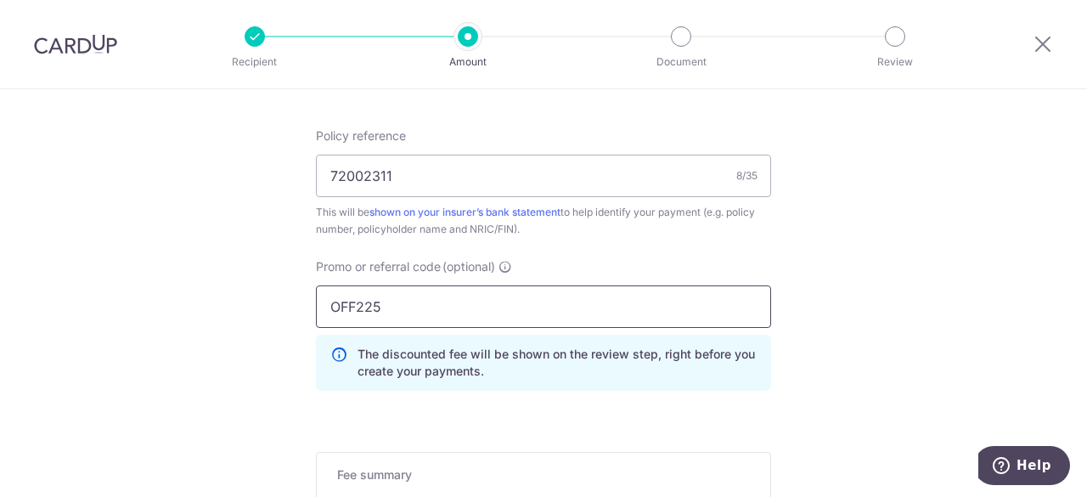
drag, startPoint x: 285, startPoint y: 318, endPoint x: 217, endPoint y: 311, distance: 68.3
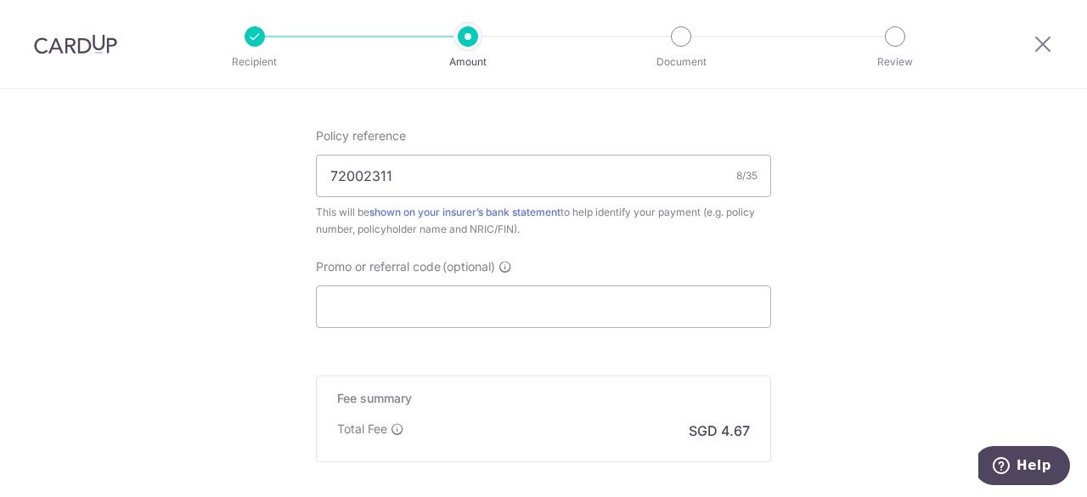
click at [638, 235] on div "Policy reference 72002311 8/35 This will be shown on your insurer’s bank statem…" at bounding box center [543, 227] width 455 height 200
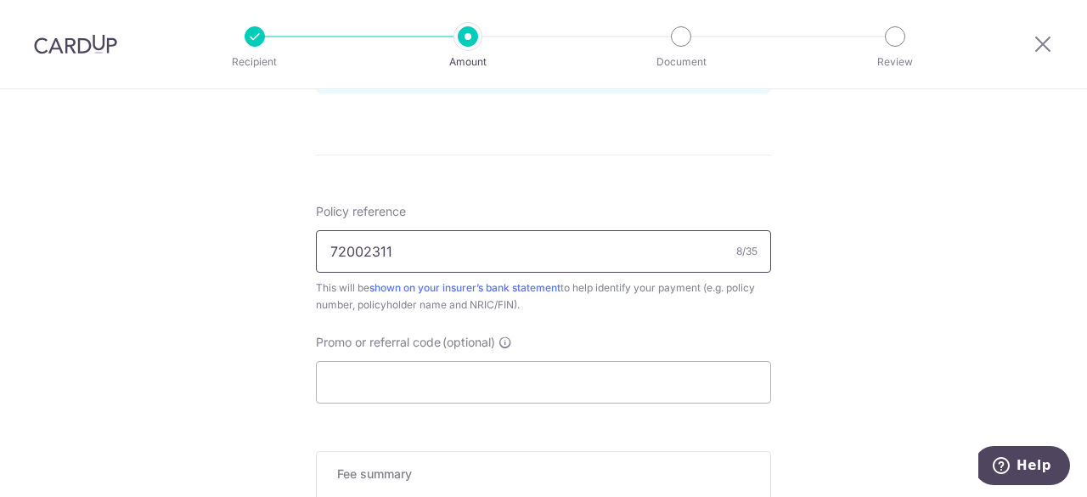
scroll to position [956, 0]
click at [449, 381] on input "Promo or referral code (optional)" at bounding box center [543, 383] width 455 height 42
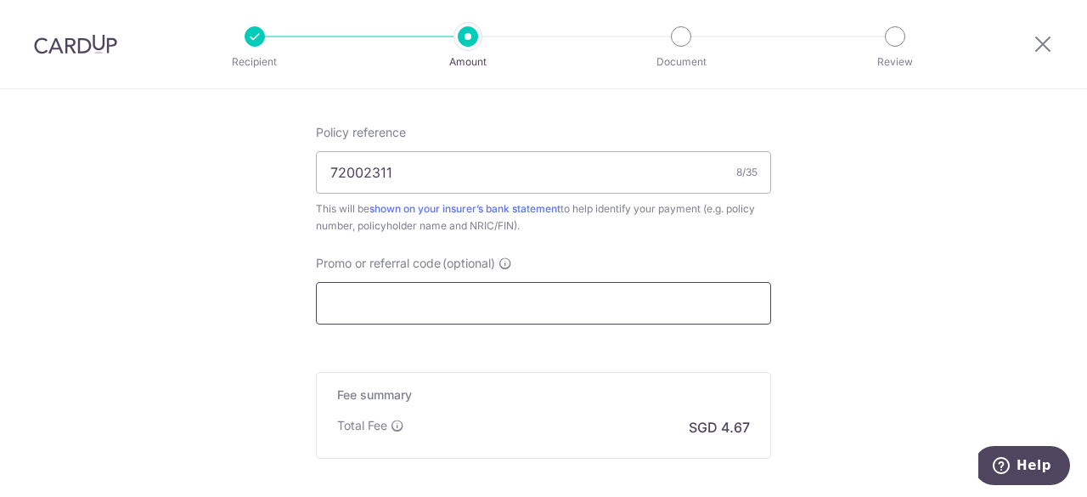
scroll to position [1126, 0]
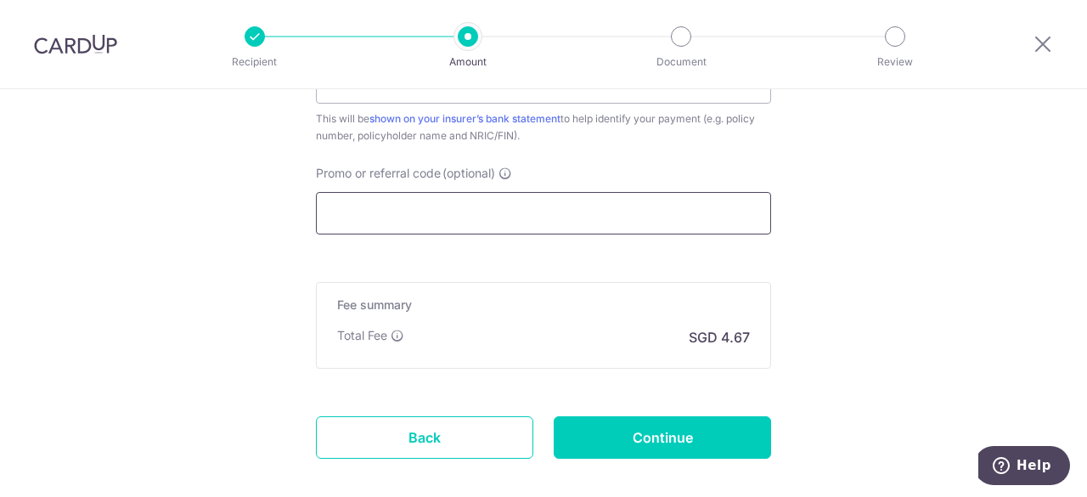
paste input "OFF225"
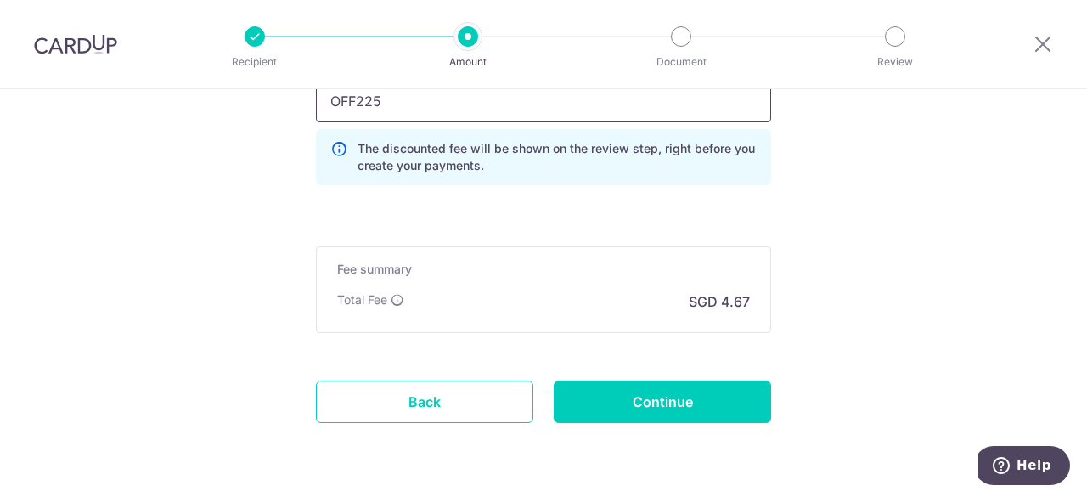
scroll to position [1286, 0]
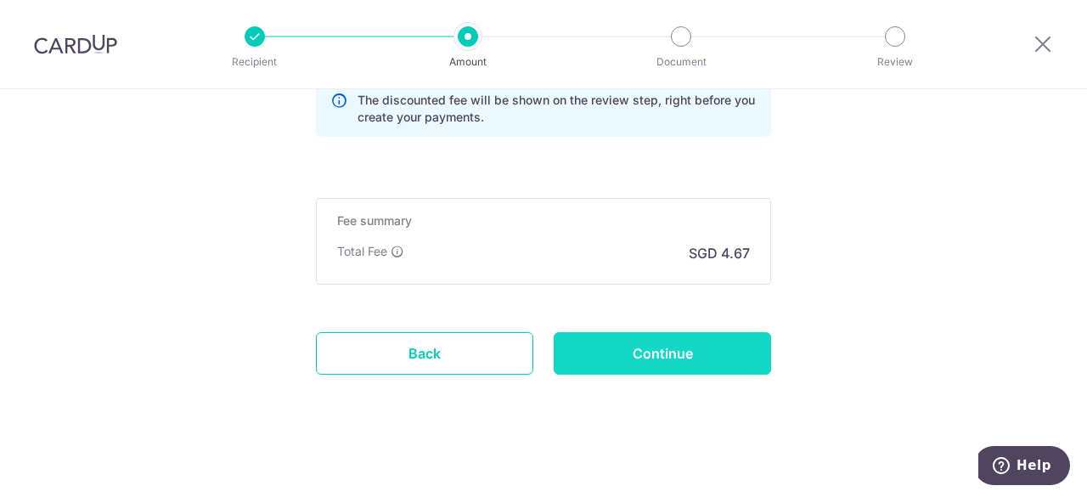
type input "OFF225"
click at [608, 347] on input "Continue" at bounding box center [662, 353] width 217 height 42
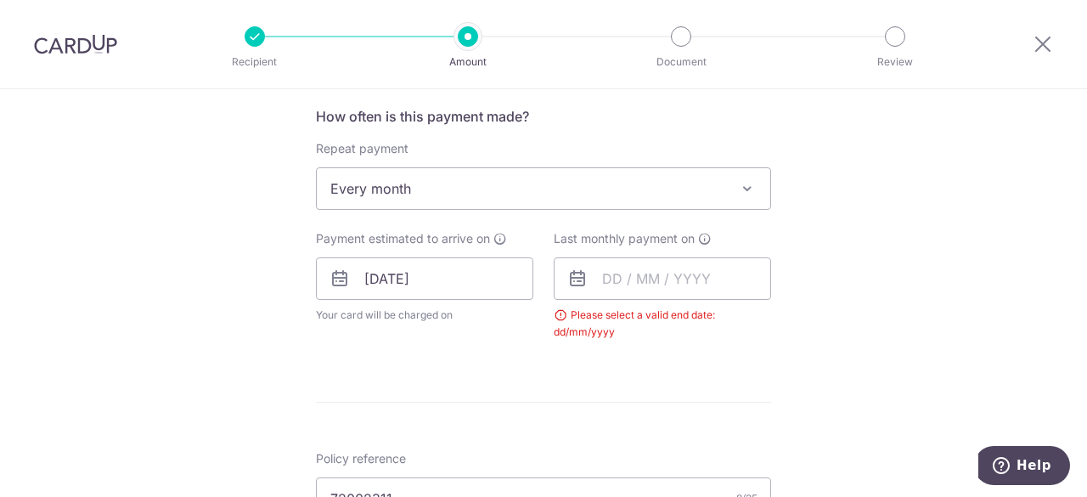
scroll to position [686, 0]
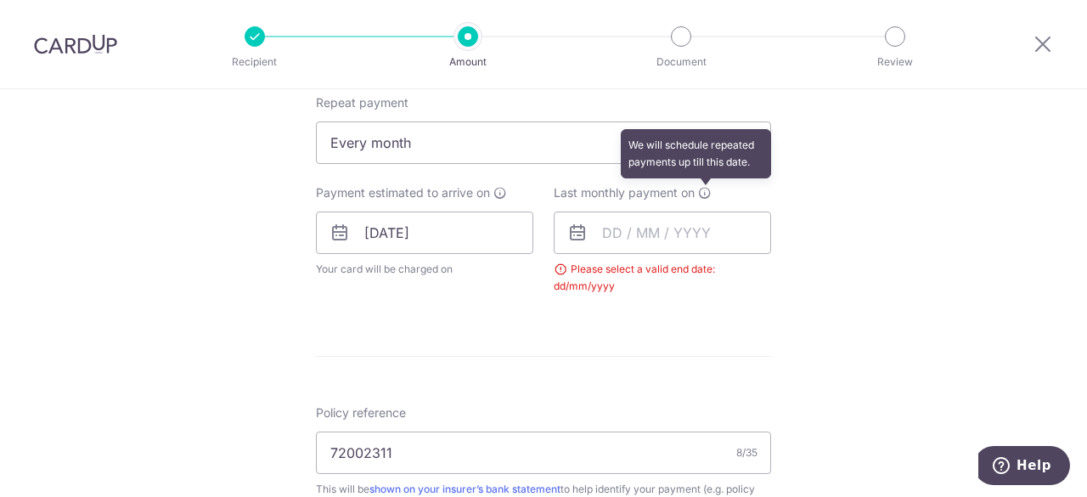
click at [701, 196] on icon at bounding box center [705, 193] width 14 height 14
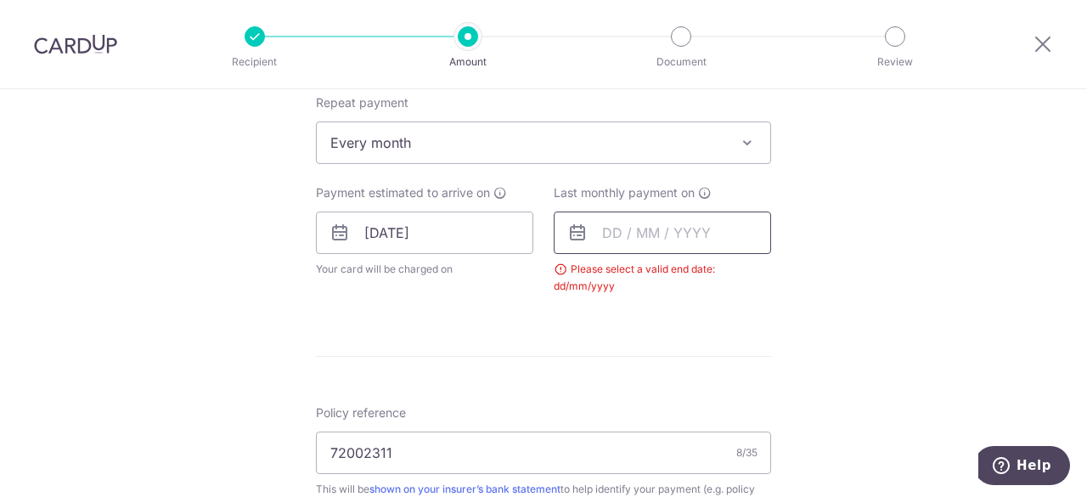
click at [669, 238] on input "text" at bounding box center [662, 232] width 217 height 42
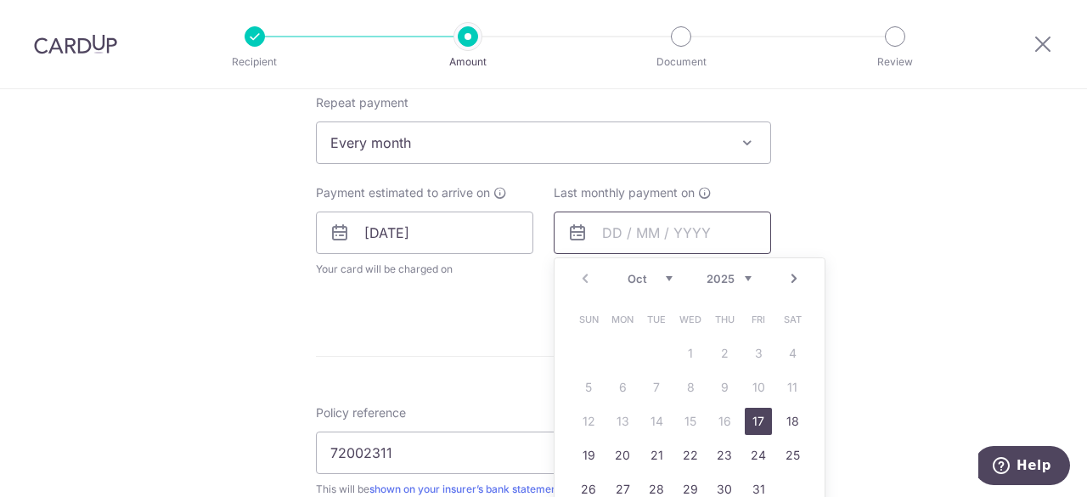
scroll to position [771, 0]
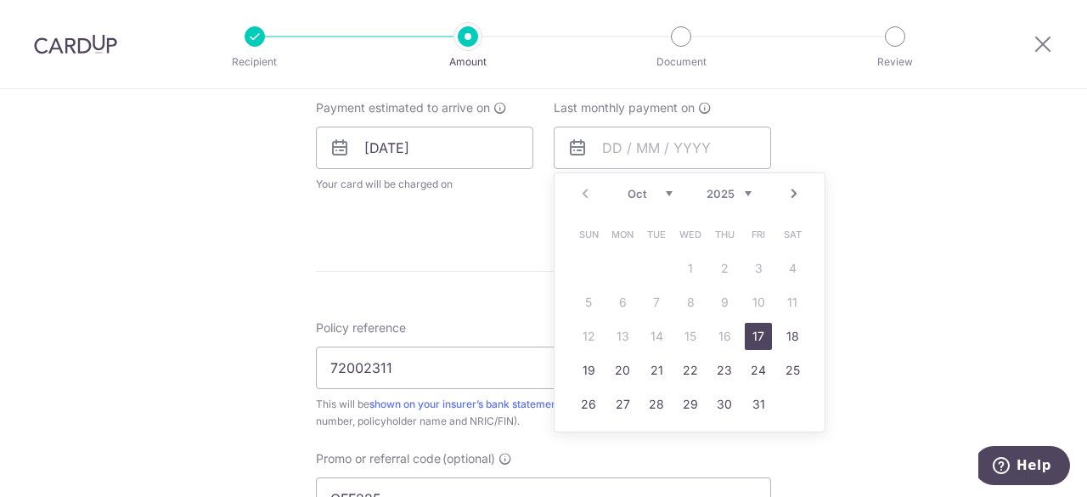
click at [727, 195] on select "2025 2026 2027 2028 2029 2030 2031 2032 2033 2034 2035" at bounding box center [728, 194] width 45 height 14
click at [937, 227] on div "Tell us more about your payment Enter payment amount SGD 179.46 179.46 Select C…" at bounding box center [543, 132] width 1087 height 1629
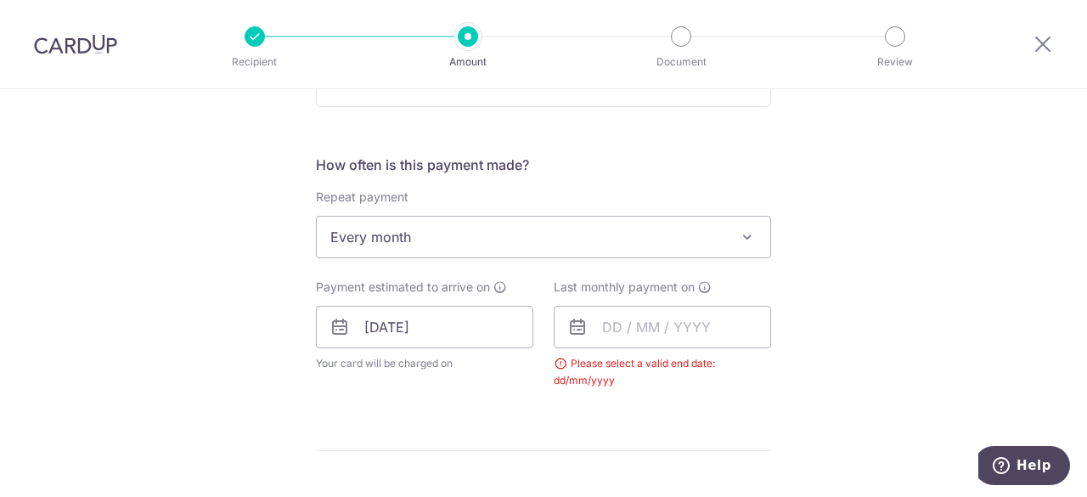
scroll to position [594, 0]
click at [586, 234] on span "Every month" at bounding box center [543, 234] width 453 height 41
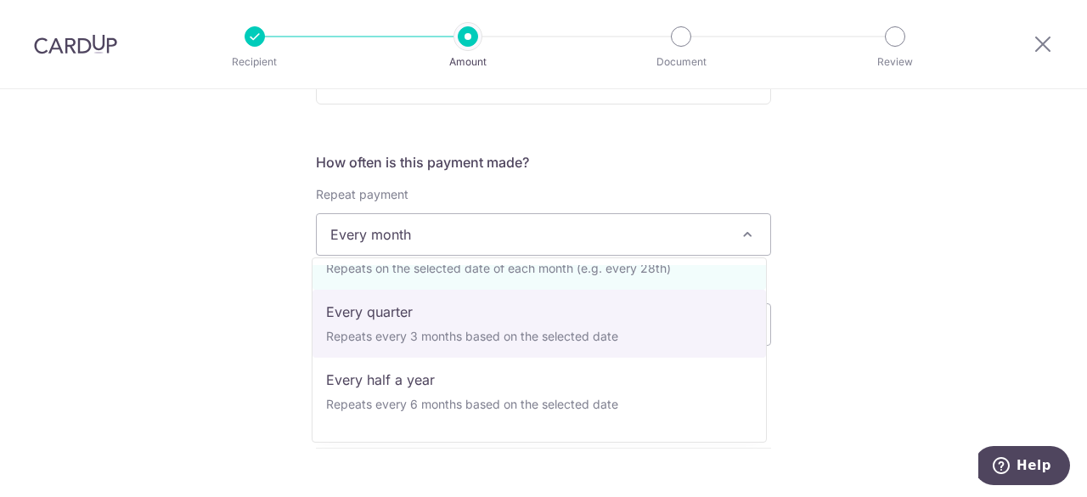
scroll to position [153, 0]
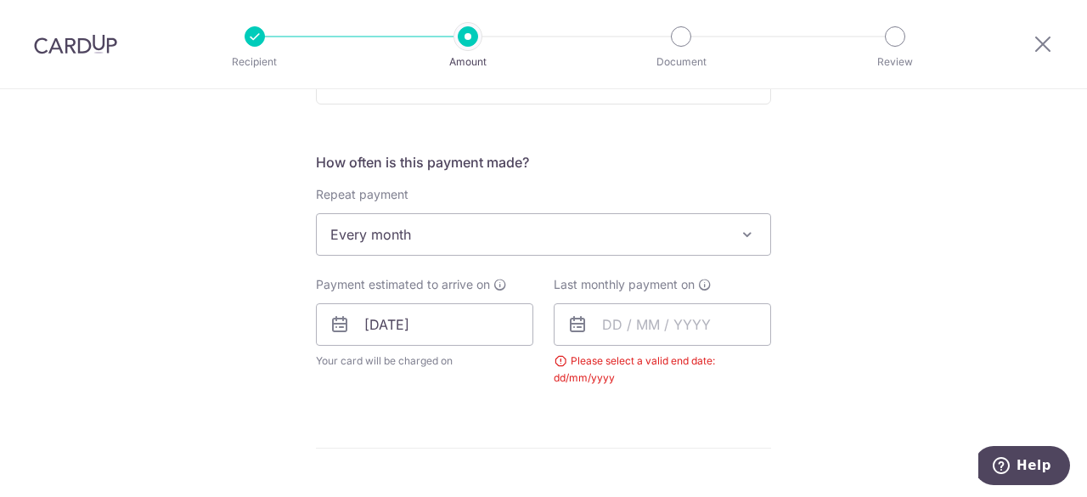
click at [920, 273] on div "Tell us more about your payment Enter payment amount SGD 179.46 179.46 Select C…" at bounding box center [543, 309] width 1087 height 1629
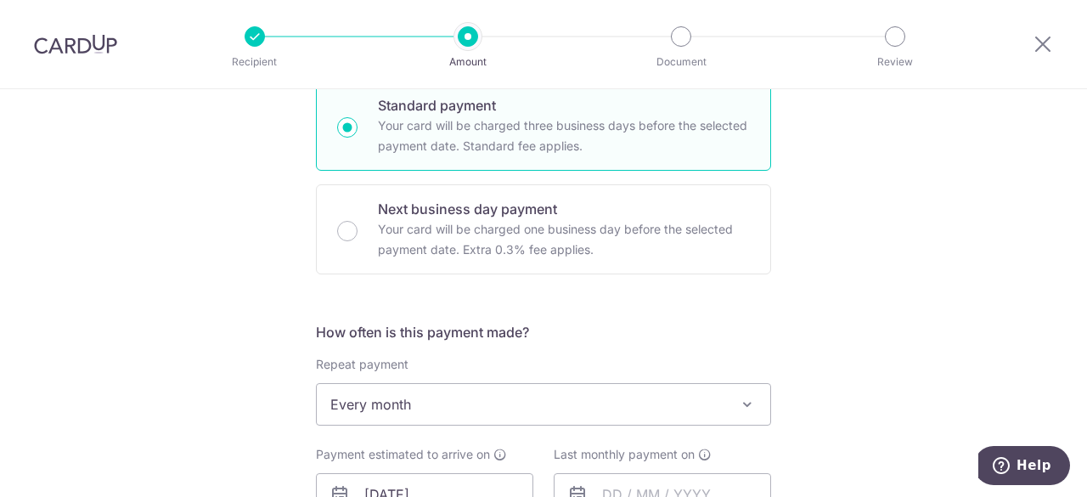
scroll to position [594, 0]
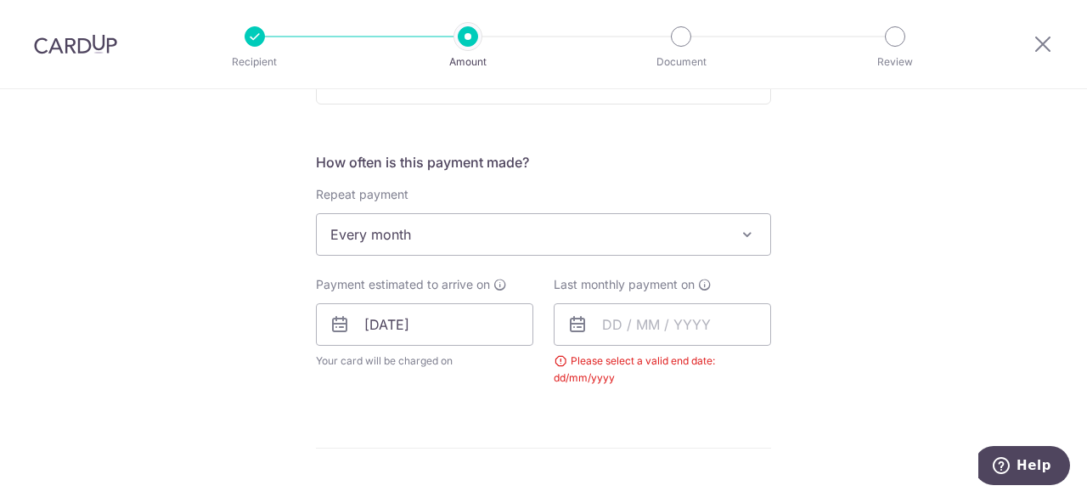
click at [560, 239] on span "Every month" at bounding box center [543, 234] width 453 height 41
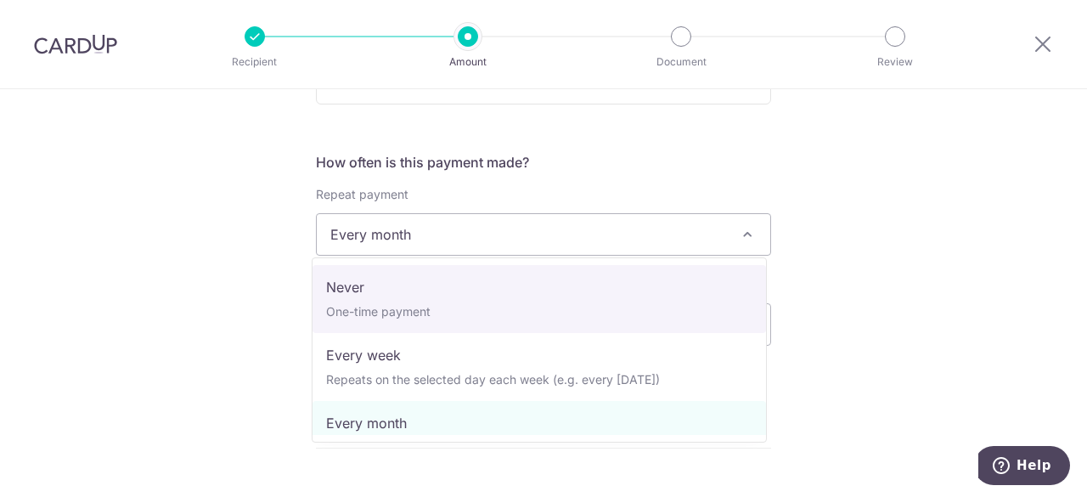
select select "1"
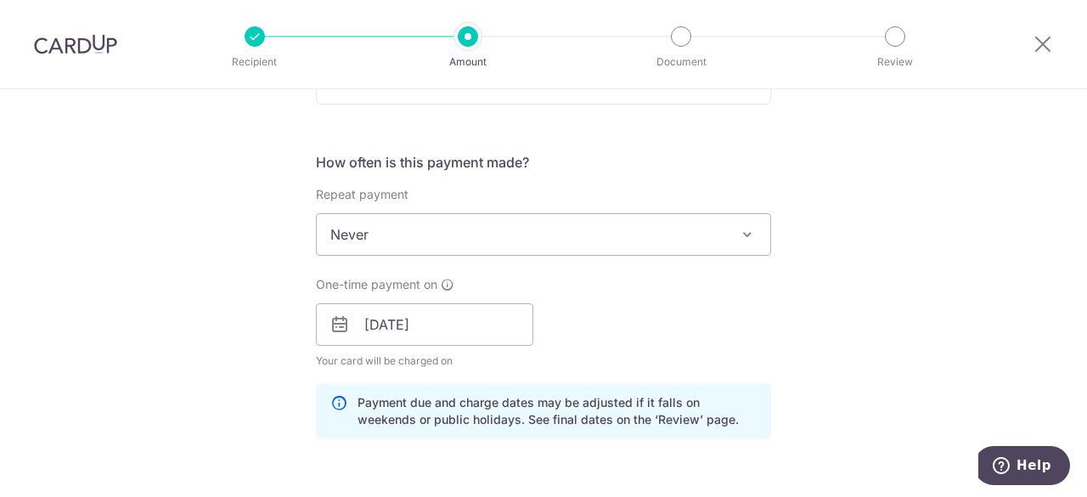
click at [749, 133] on form "Enter payment amount SGD 179.46 179.46 Select Card **** 7329 Add credit card Yo…" at bounding box center [543, 352] width 455 height 1490
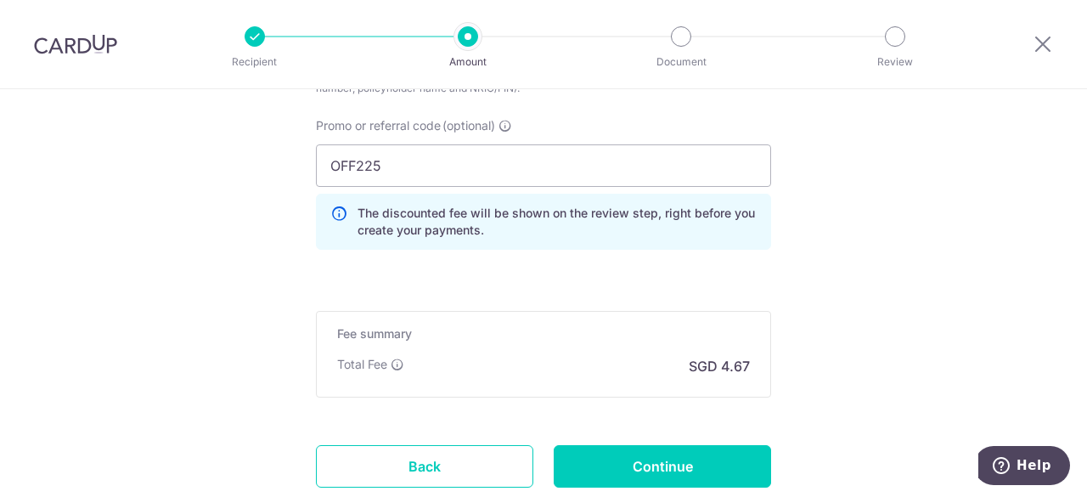
scroll to position [1189, 0]
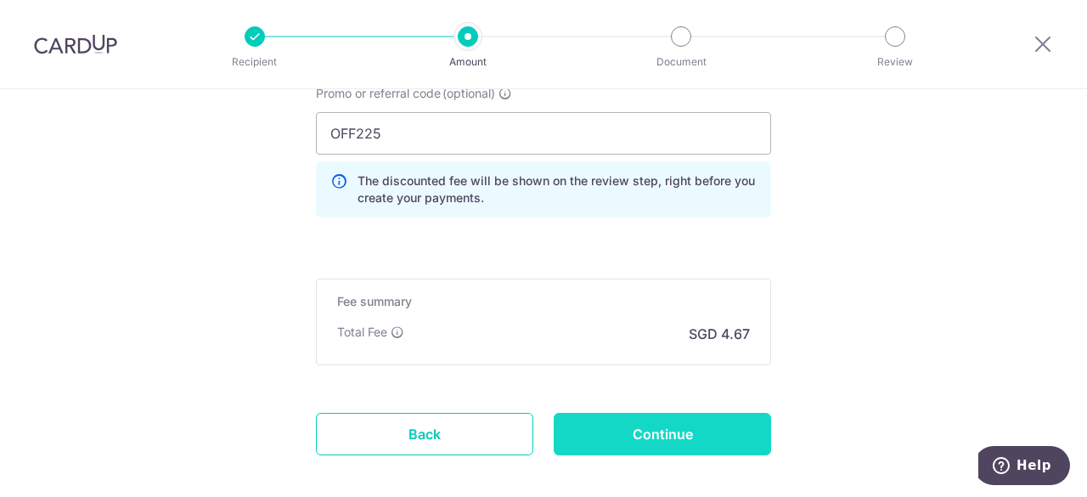
click at [698, 435] on input "Continue" at bounding box center [662, 434] width 217 height 42
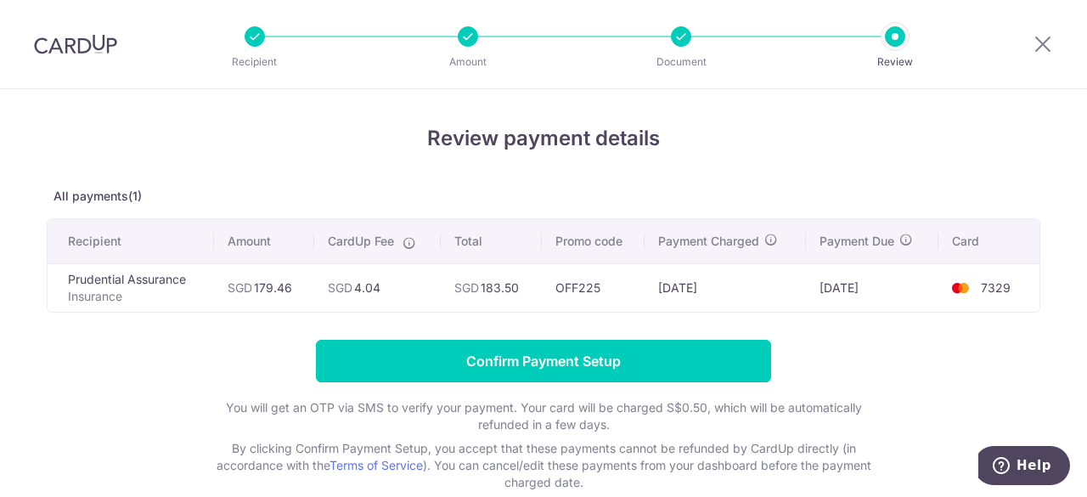
click at [524, 179] on div "Review payment details All payments(1) Recipient Amount CardUp Fee Total Promo …" at bounding box center [543, 307] width 993 height 368
drag, startPoint x: 1046, startPoint y: 48, endPoint x: 616, endPoint y: 116, distance: 435.1
click at [1046, 48] on icon at bounding box center [1042, 43] width 20 height 21
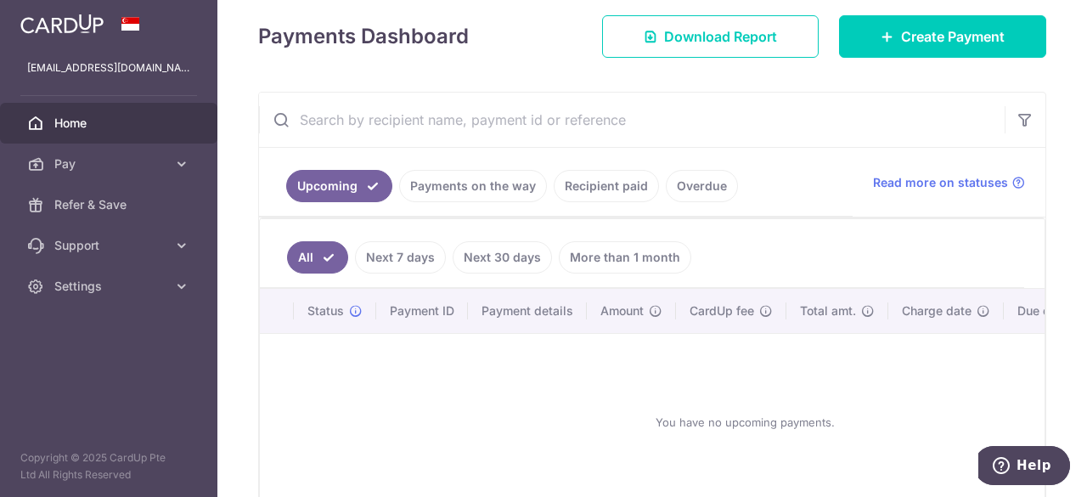
scroll to position [255, 0]
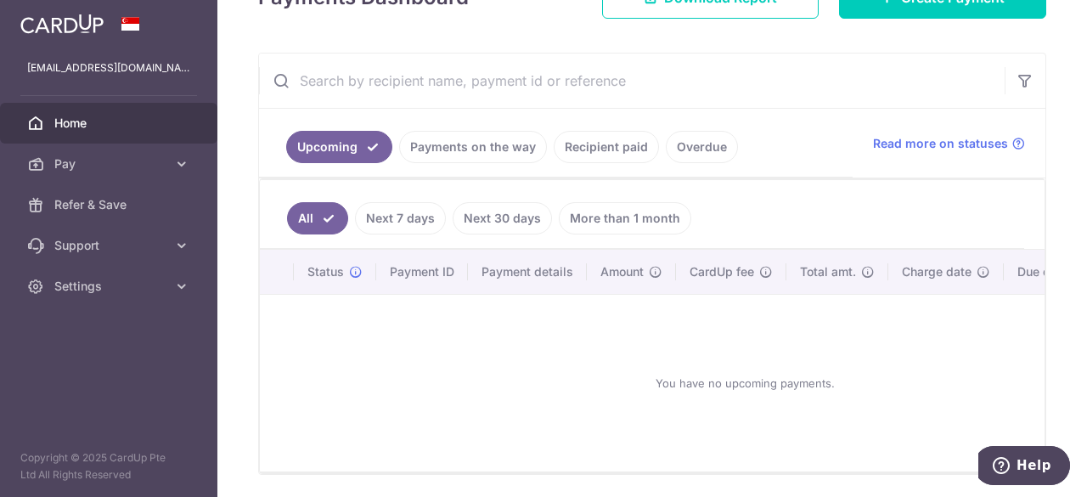
click at [604, 140] on link "Recipient paid" at bounding box center [606, 147] width 105 height 32
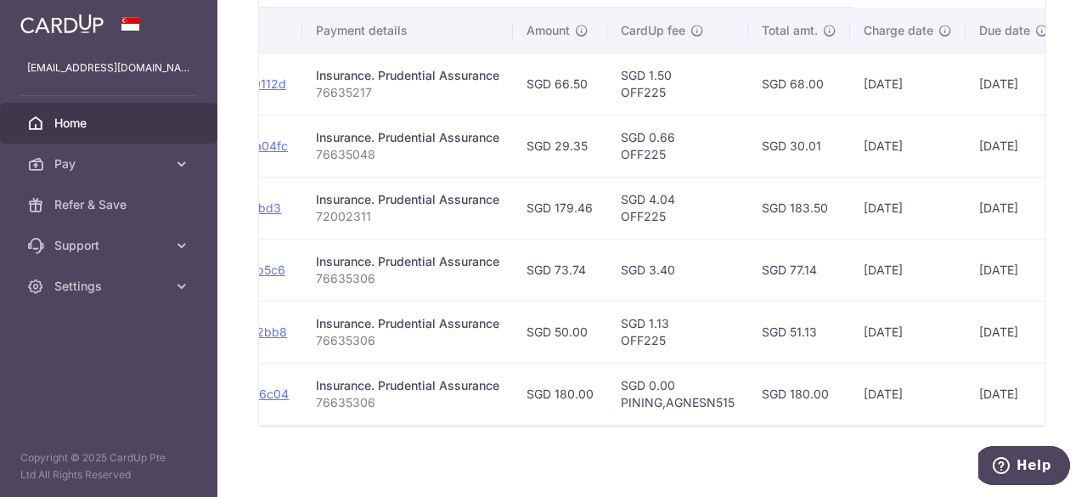
scroll to position [0, 404]
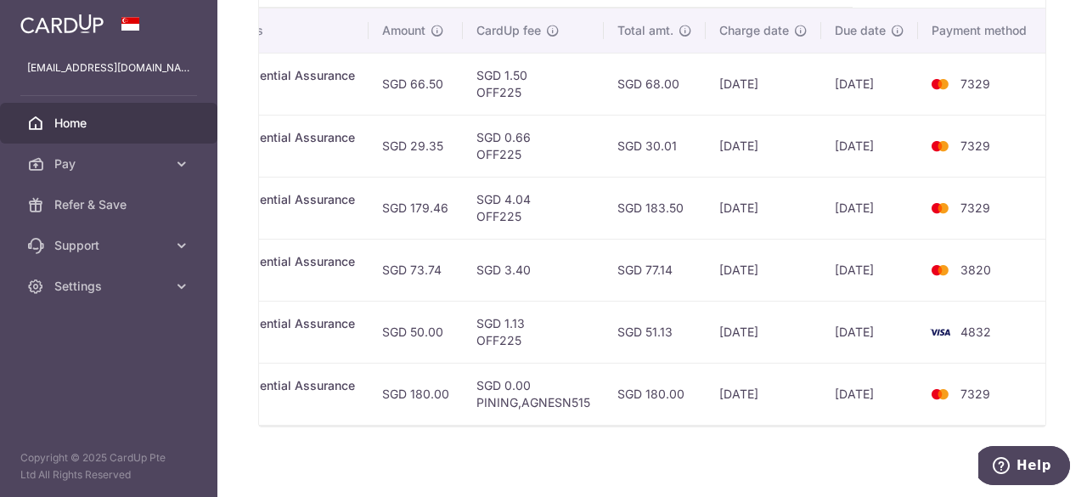
drag, startPoint x: 767, startPoint y: 198, endPoint x: 1086, endPoint y: 199, distance: 318.4
click at [1086, 199] on div "× Pause Schedule Pause all future payments in this series Pause just this one p…" at bounding box center [651, 248] width 869 height 497
click at [699, 244] on td "SGD 77.14" at bounding box center [655, 270] width 102 height 62
click at [688, 192] on td "SGD 183.50" at bounding box center [655, 208] width 102 height 62
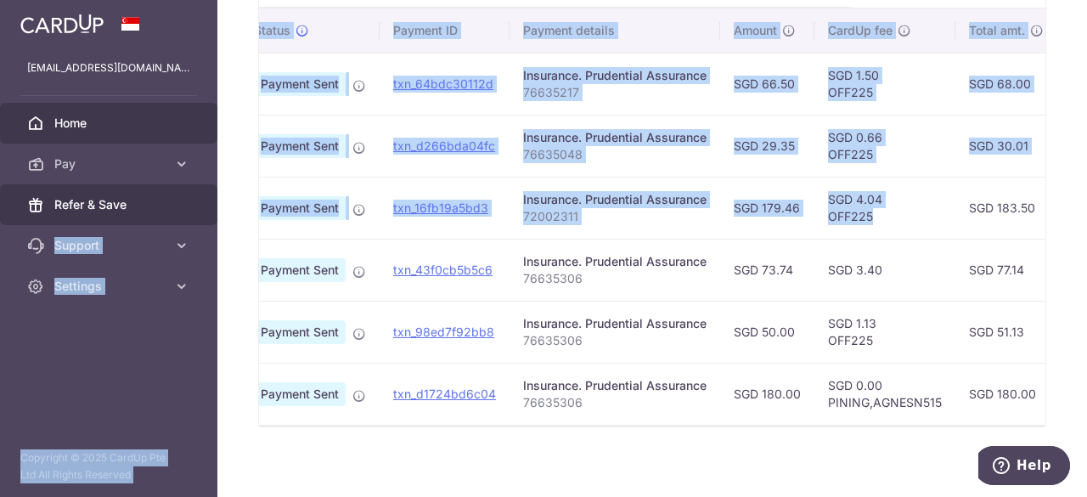
scroll to position [0, 0]
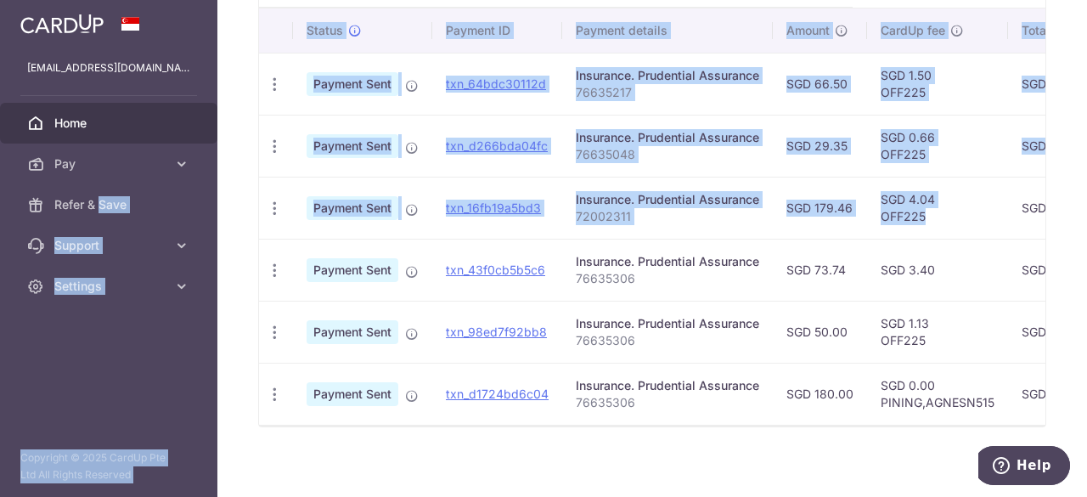
drag, startPoint x: 576, startPoint y: 212, endPoint x: 433, endPoint y: 212, distance: 142.6
click at [98, 219] on main "[EMAIL_ADDRESS][DOMAIN_NAME] Home Pay Payments Recipients Cards Refer & Save Su…" at bounding box center [543, 248] width 1087 height 497
click at [829, 230] on td "SGD 179.46" at bounding box center [820, 208] width 94 height 62
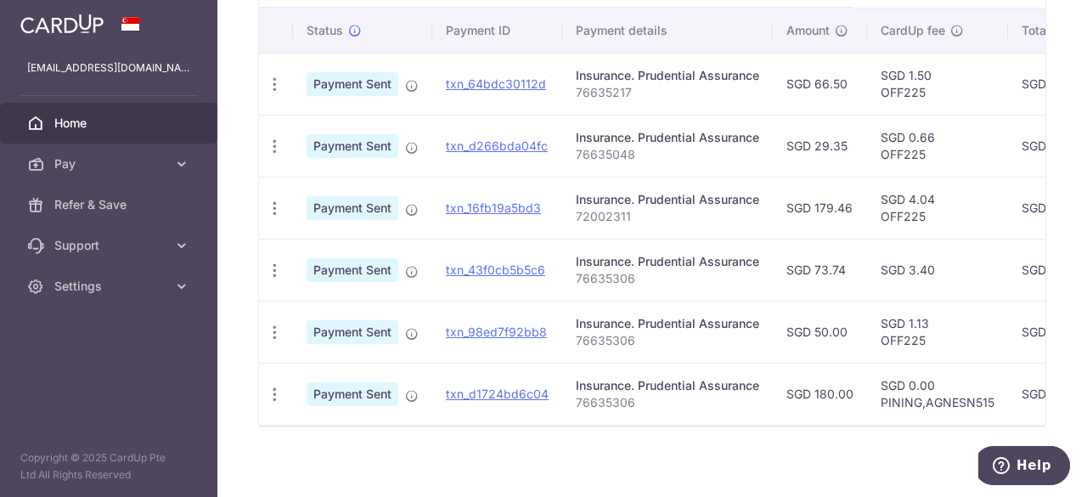
drag, startPoint x: 1029, startPoint y: 201, endPoint x: 968, endPoint y: 196, distance: 61.3
click at [1012, 201] on td "SGD 183.50" at bounding box center [1059, 208] width 102 height 62
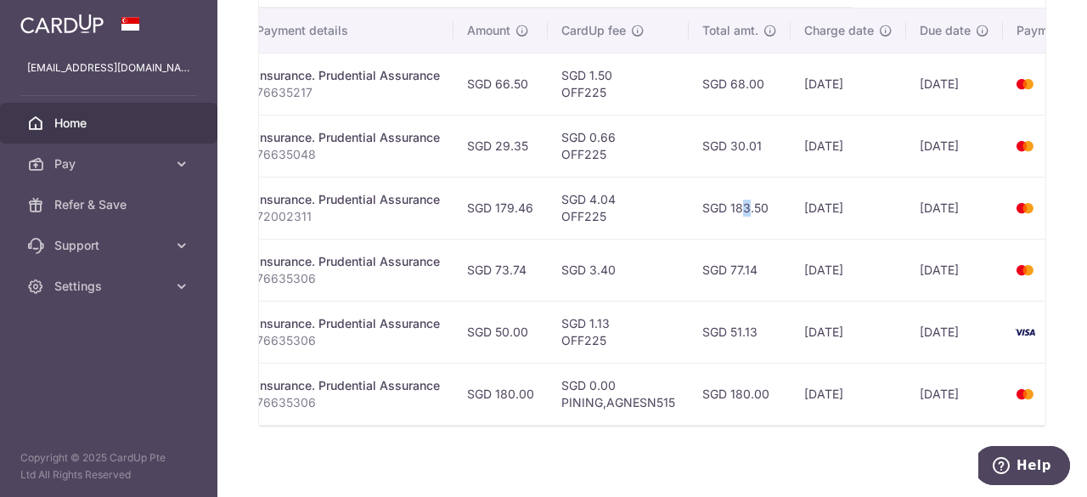
scroll to position [0, 404]
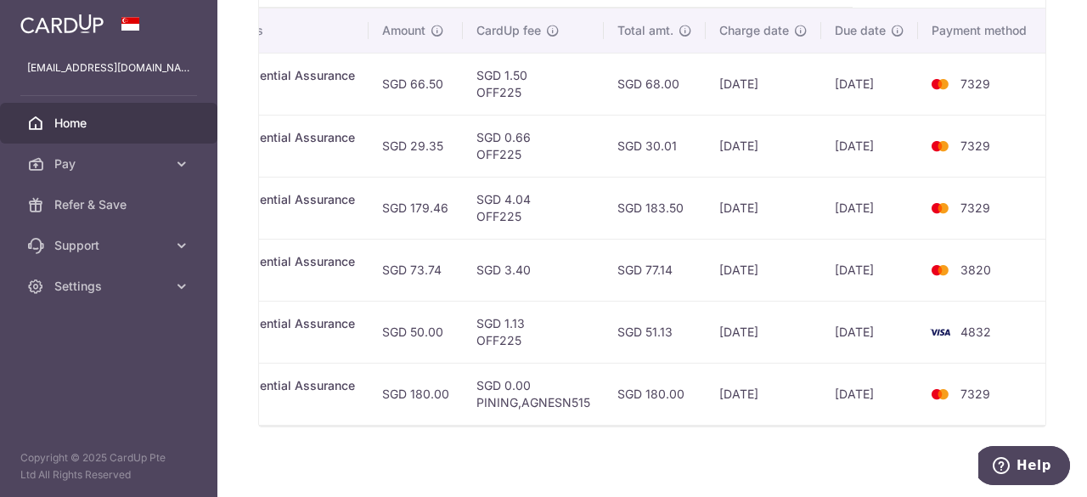
click at [584, 162] on td "SGD 0.66 OFF225" at bounding box center [533, 146] width 141 height 62
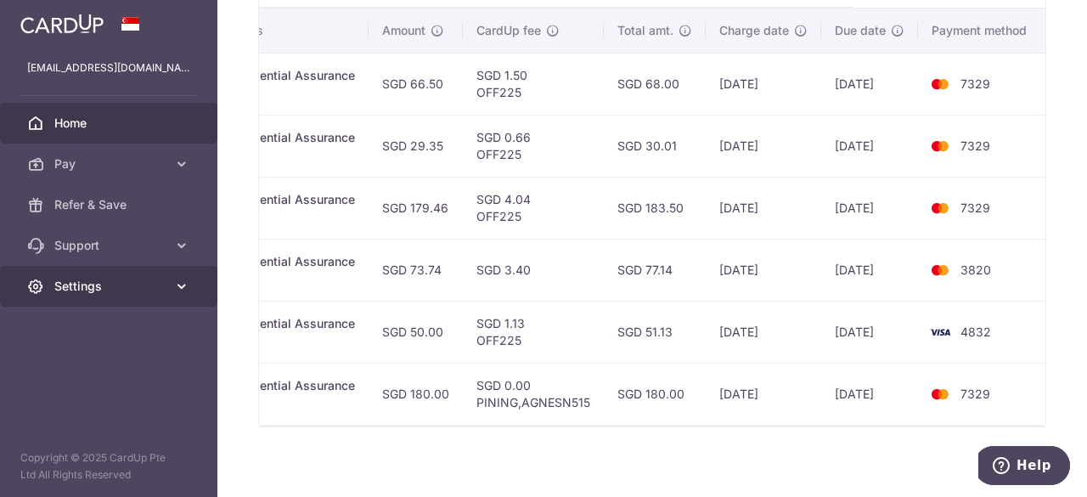
click at [171, 291] on link "Settings" at bounding box center [108, 286] width 217 height 41
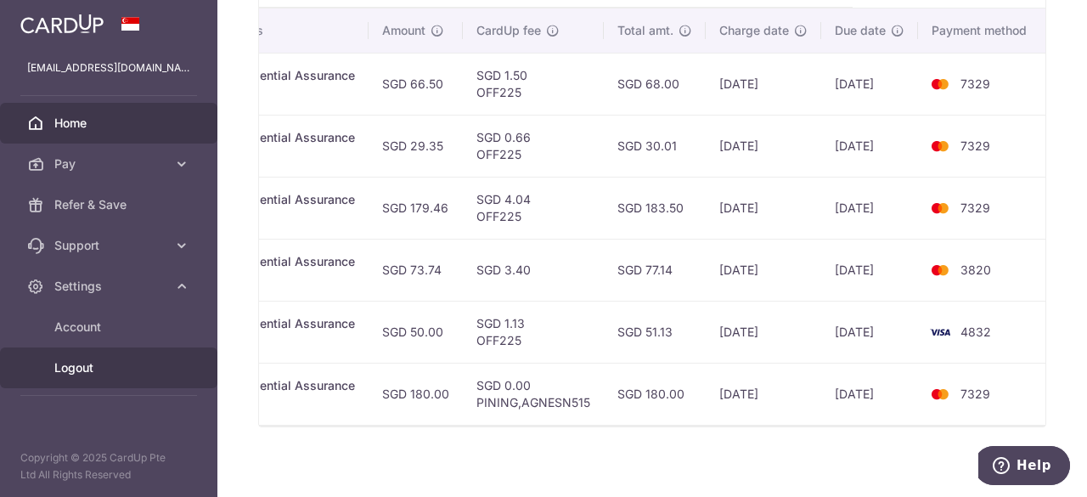
click at [119, 371] on span "Logout" at bounding box center [110, 367] width 112 height 17
